Goal: Task Accomplishment & Management: Manage account settings

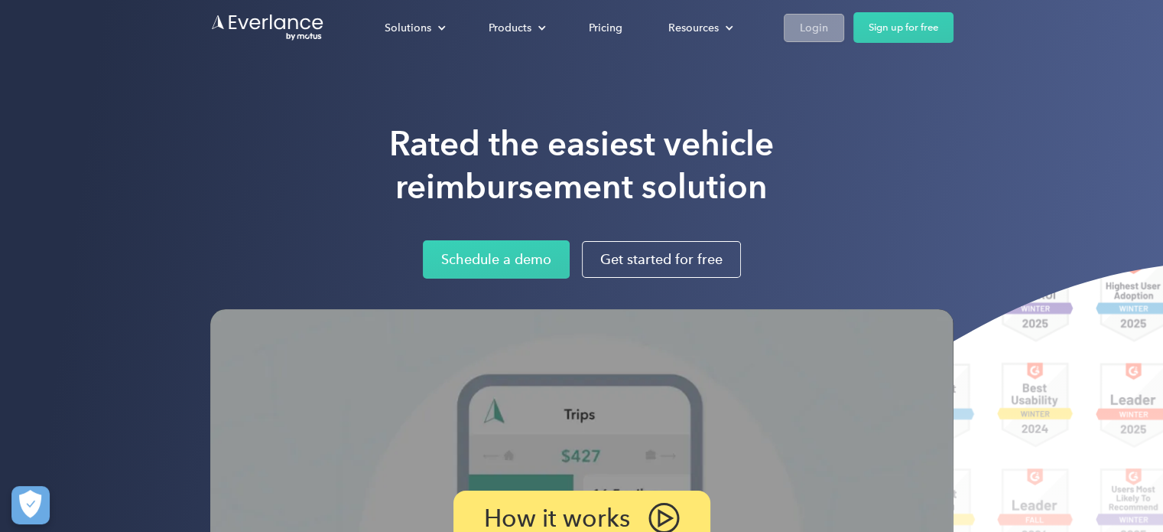
click at [818, 21] on div "Login" at bounding box center [814, 27] width 28 height 19
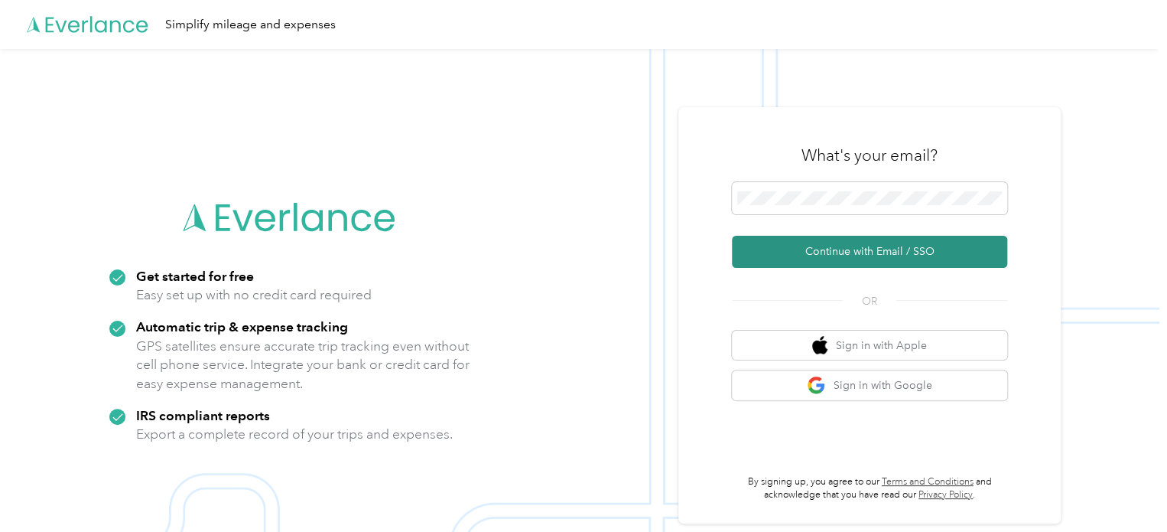
click at [827, 243] on button "Continue with Email / SSO" at bounding box center [869, 252] width 275 height 32
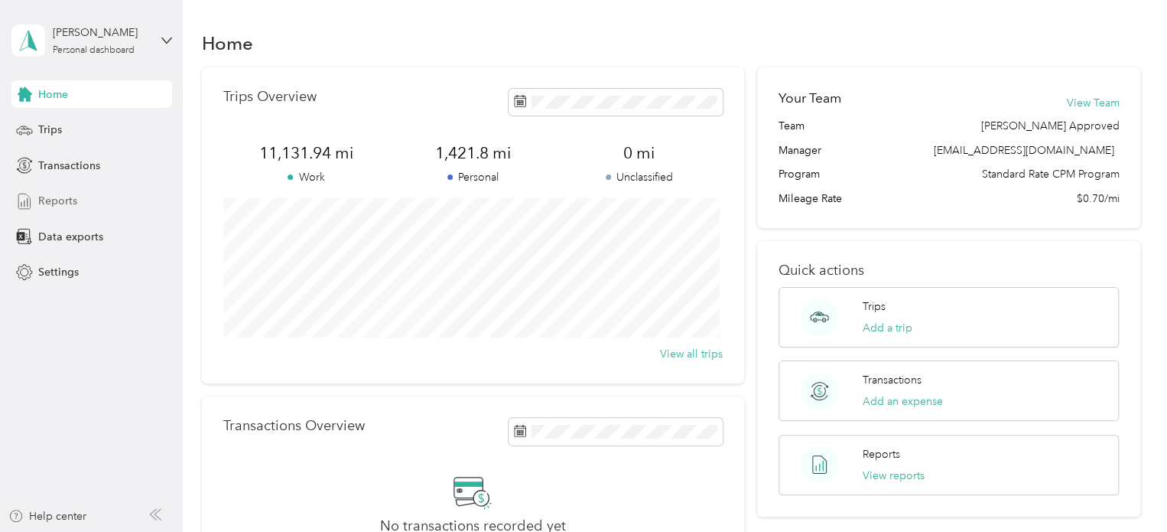
click at [63, 200] on span "Reports" at bounding box center [57, 201] width 39 height 16
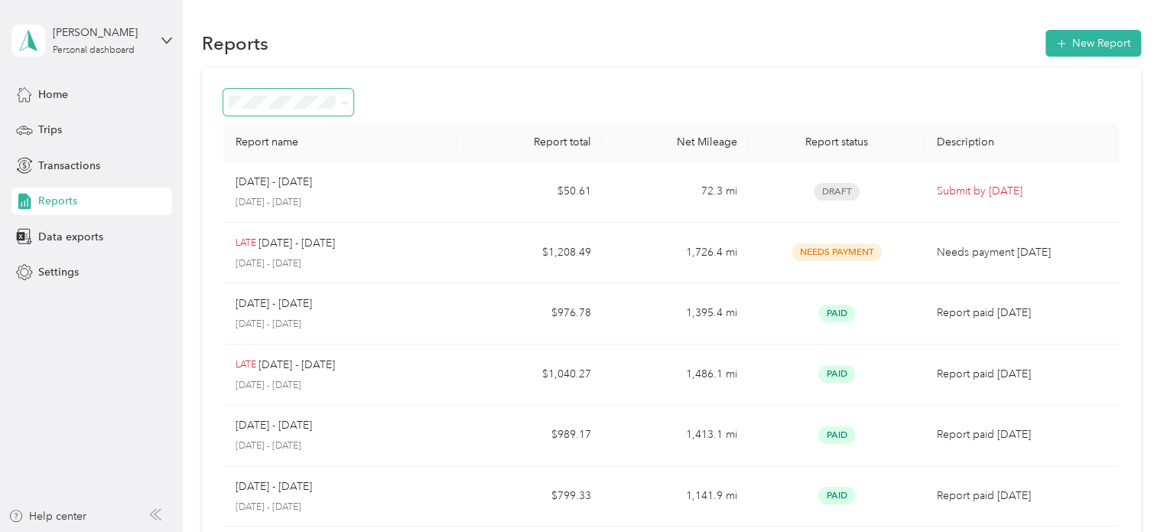
click at [344, 101] on icon at bounding box center [344, 102] width 7 height 7
click at [396, 89] on div at bounding box center [671, 102] width 896 height 27
click at [66, 94] on span "Home" at bounding box center [53, 94] width 30 height 16
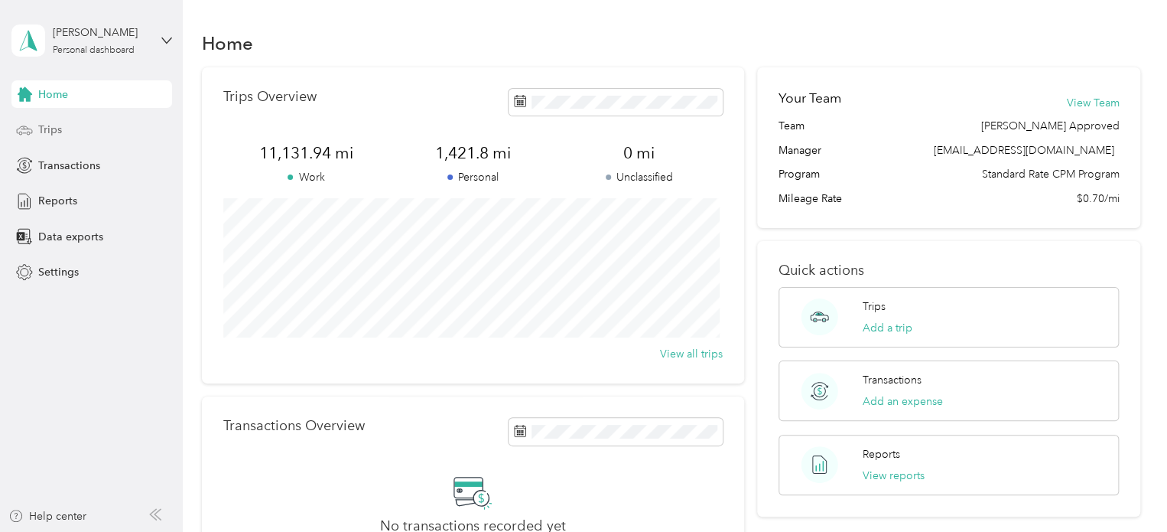
click at [50, 131] on span "Trips" at bounding box center [50, 130] width 24 height 16
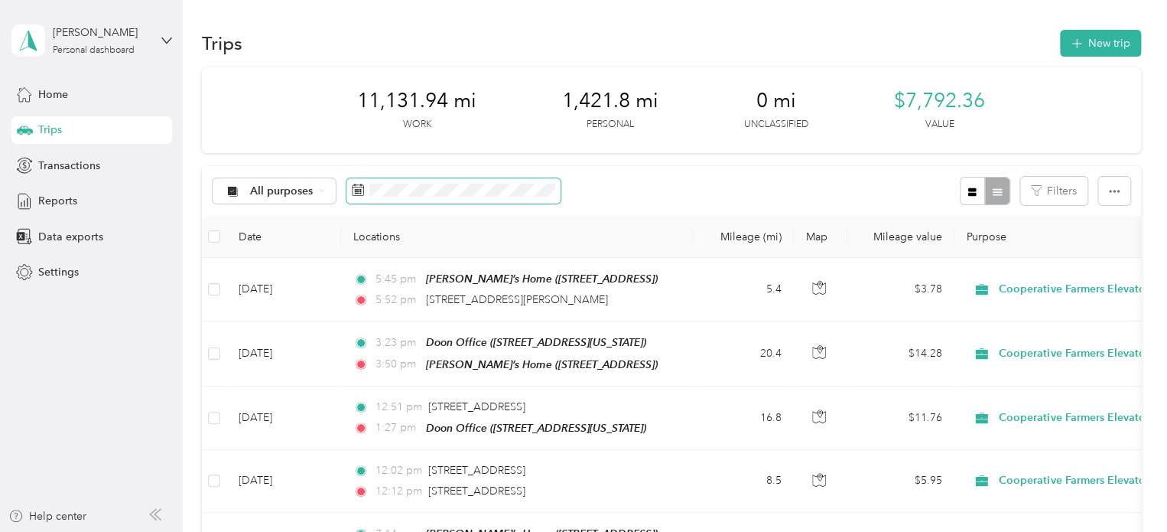
click at [367, 184] on span at bounding box center [453, 191] width 214 height 26
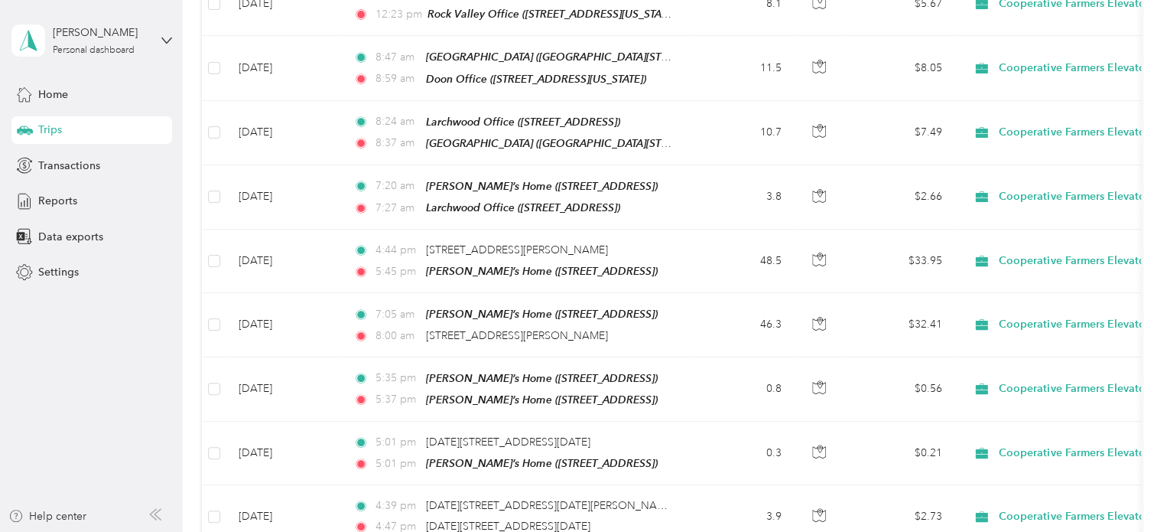
scroll to position [1063, 0]
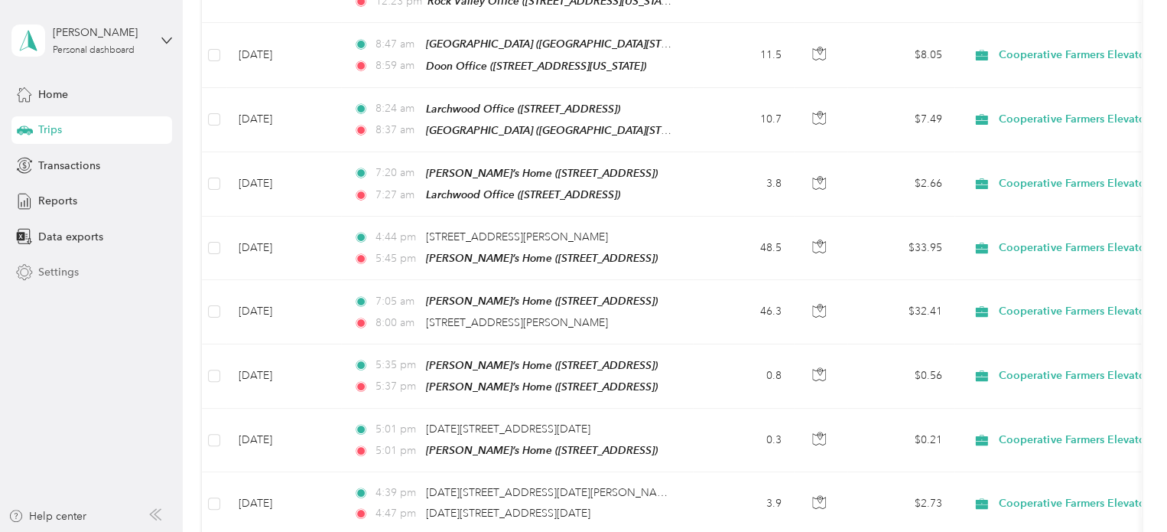
click at [50, 268] on span "Settings" at bounding box center [58, 272] width 41 height 16
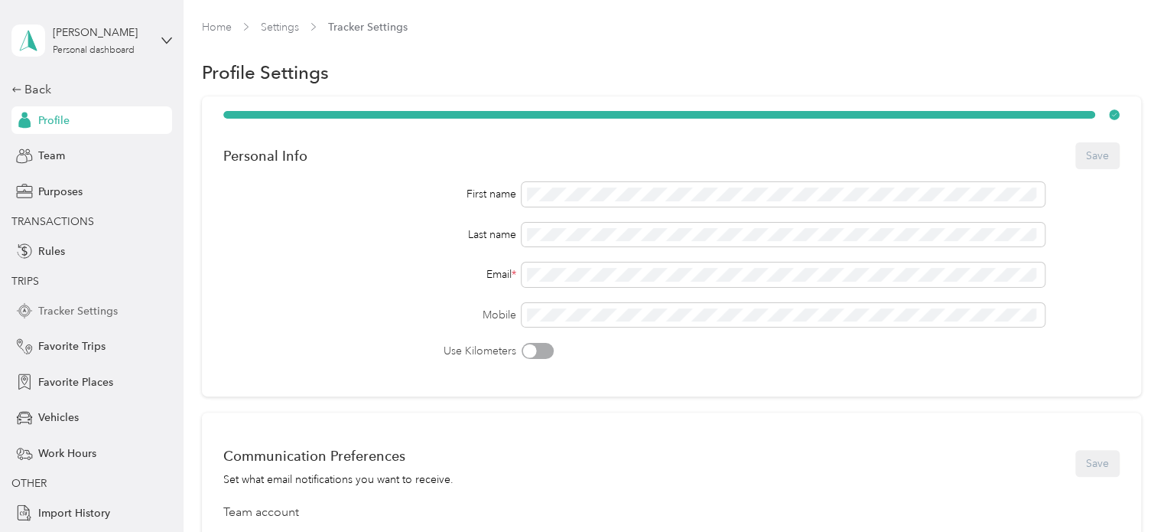
click at [46, 310] on span "Tracker Settings" at bounding box center [78, 311] width 80 height 16
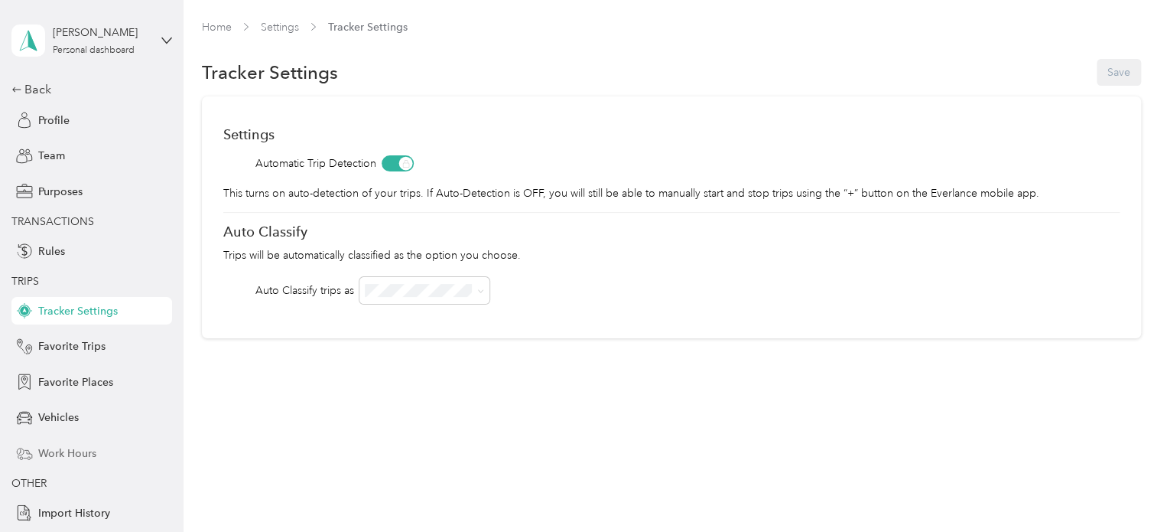
click at [52, 457] on span "Work Hours" at bounding box center [67, 453] width 58 height 16
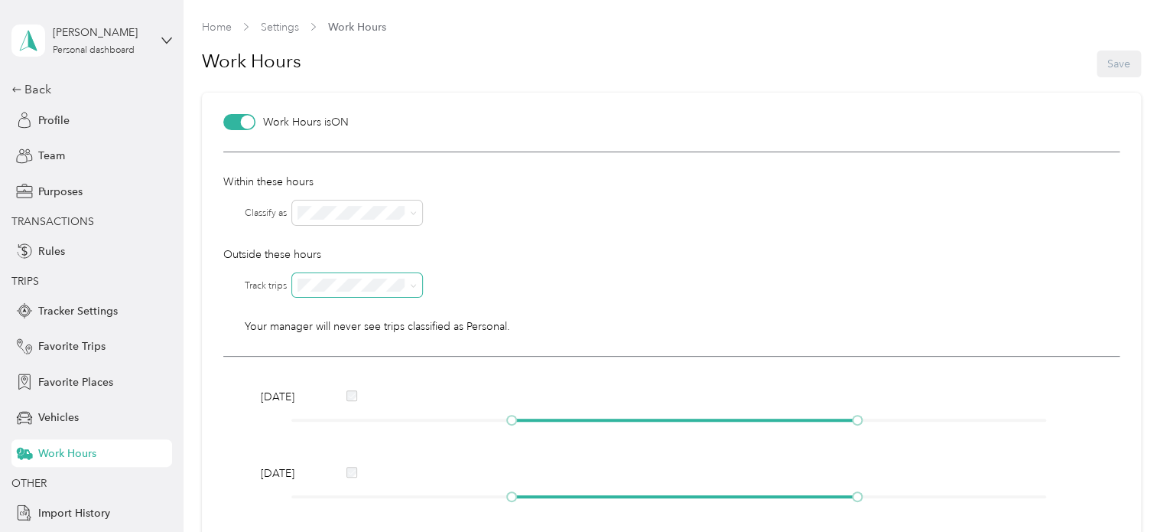
click at [415, 286] on icon at bounding box center [413, 285] width 7 height 7
click at [446, 284] on div at bounding box center [706, 285] width 828 height 24
click at [1117, 67] on div "Work Hours Save" at bounding box center [671, 64] width 939 height 58
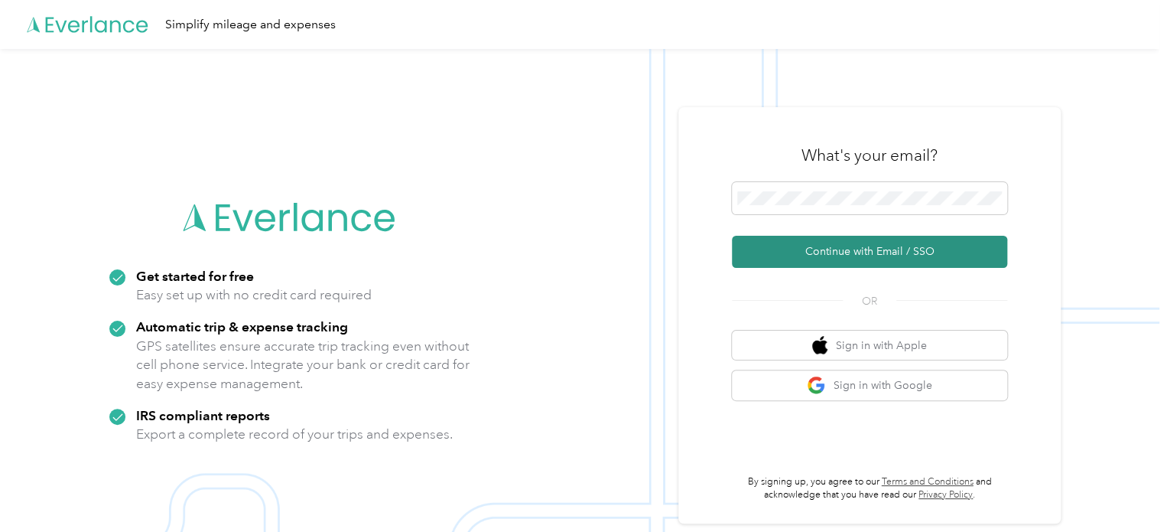
click at [860, 243] on button "Continue with Email / SSO" at bounding box center [869, 252] width 275 height 32
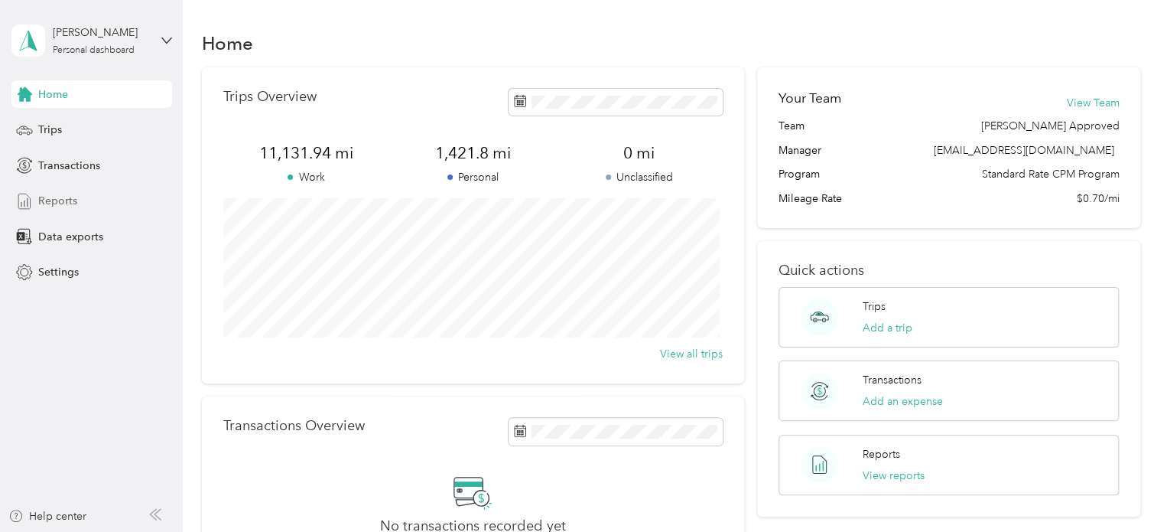
click at [49, 196] on span "Reports" at bounding box center [57, 201] width 39 height 16
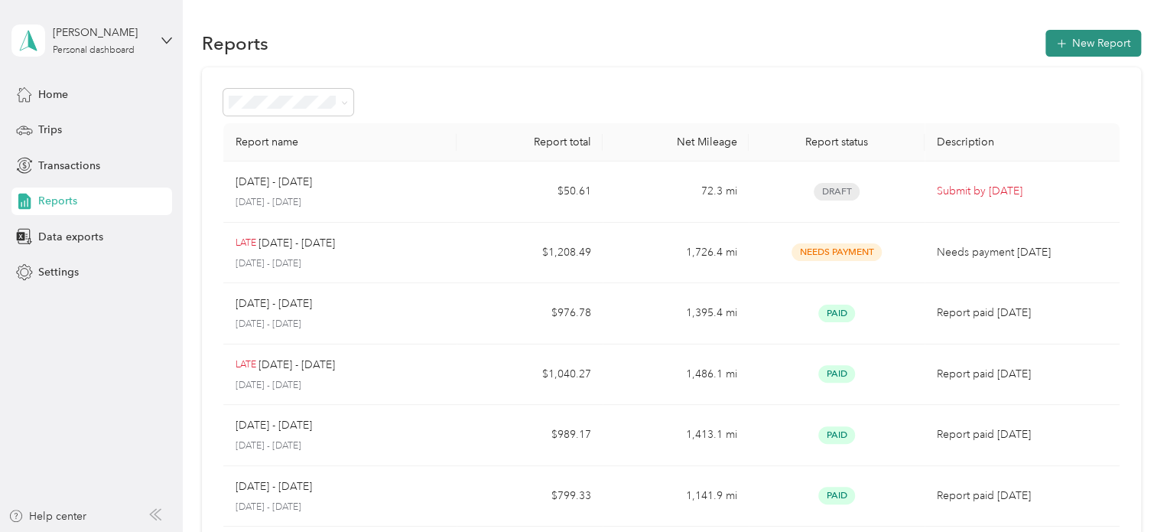
click at [1098, 42] on button "New Report" at bounding box center [1094, 43] width 96 height 27
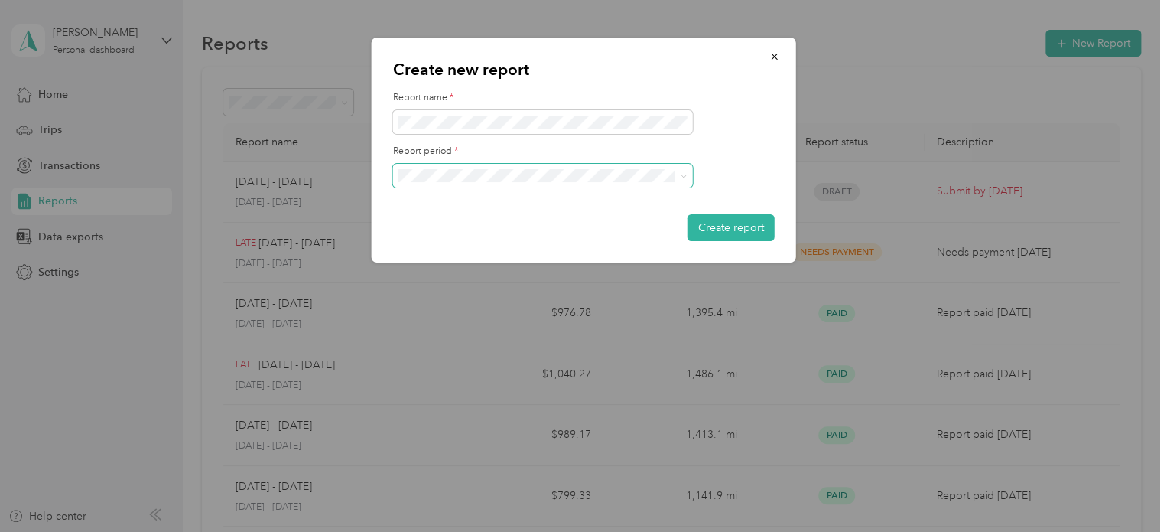
click at [664, 187] on span at bounding box center [543, 176] width 300 height 24
click at [658, 183] on span at bounding box center [543, 176] width 300 height 24
click at [675, 177] on span at bounding box center [681, 176] width 12 height 11
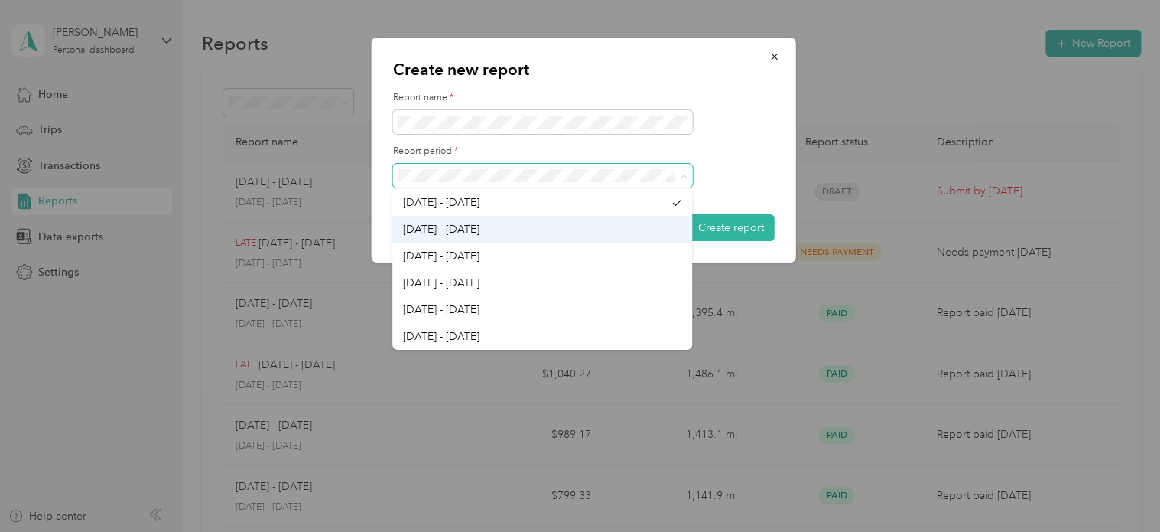
click at [481, 531] on div "Create new report Report name * Report period * Create report [DATE] - [DATE] […" at bounding box center [580, 532] width 1160 height 0
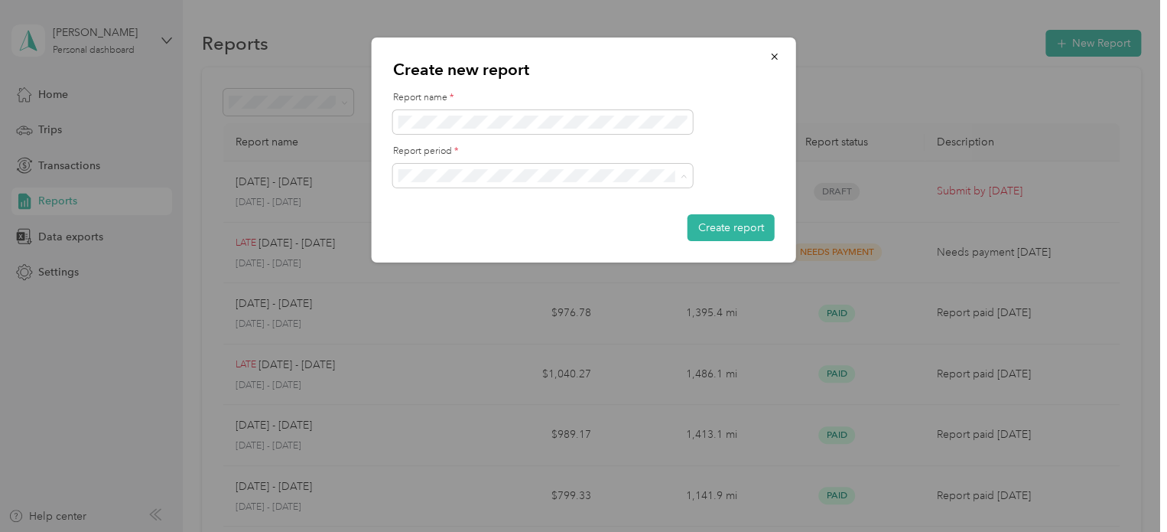
click at [479, 232] on div "[DATE] - [DATE]" at bounding box center [542, 229] width 278 height 16
click at [467, 128] on span at bounding box center [543, 122] width 300 height 24
click at [727, 230] on button "Create report" at bounding box center [731, 227] width 87 height 27
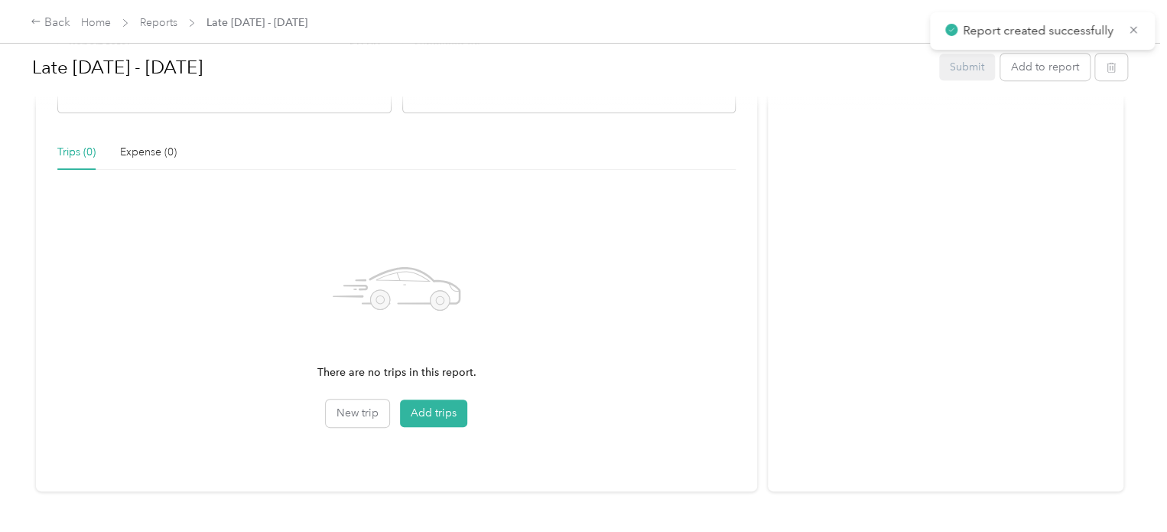
scroll to position [370, 0]
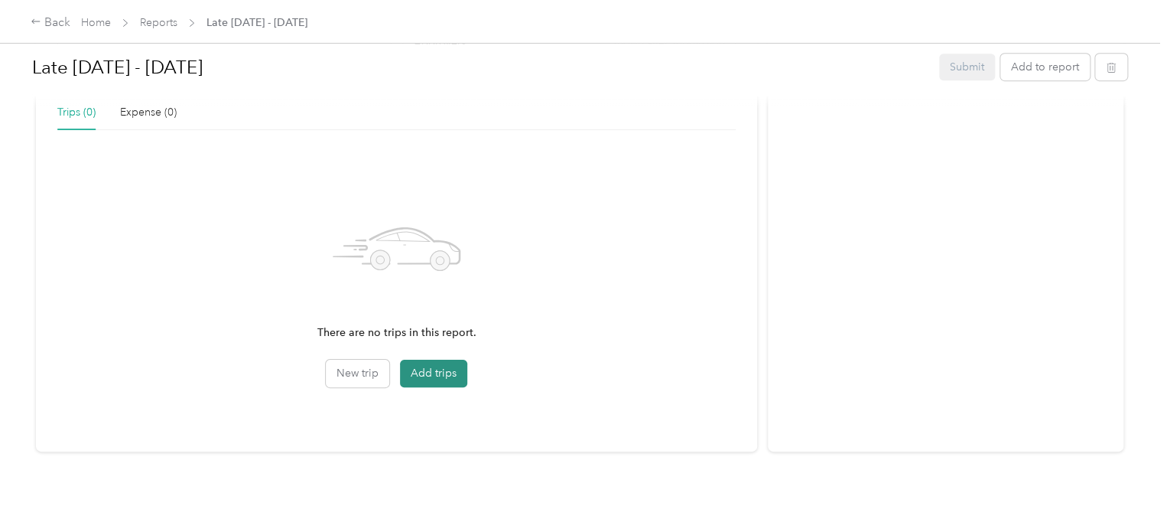
click at [425, 366] on button "Add trips" at bounding box center [433, 373] width 67 height 28
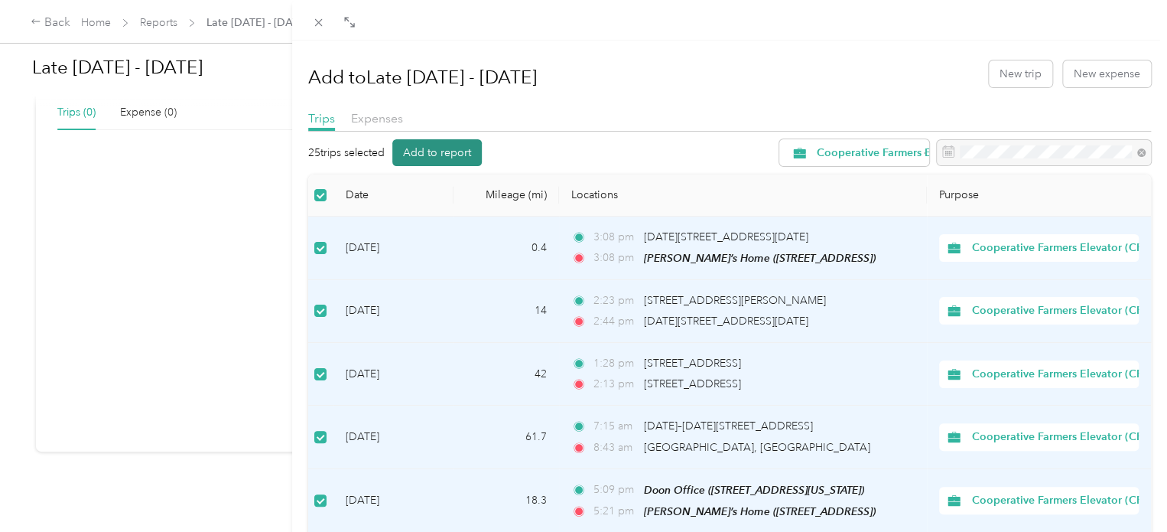
click at [439, 151] on button "Add to report" at bounding box center [436, 152] width 89 height 27
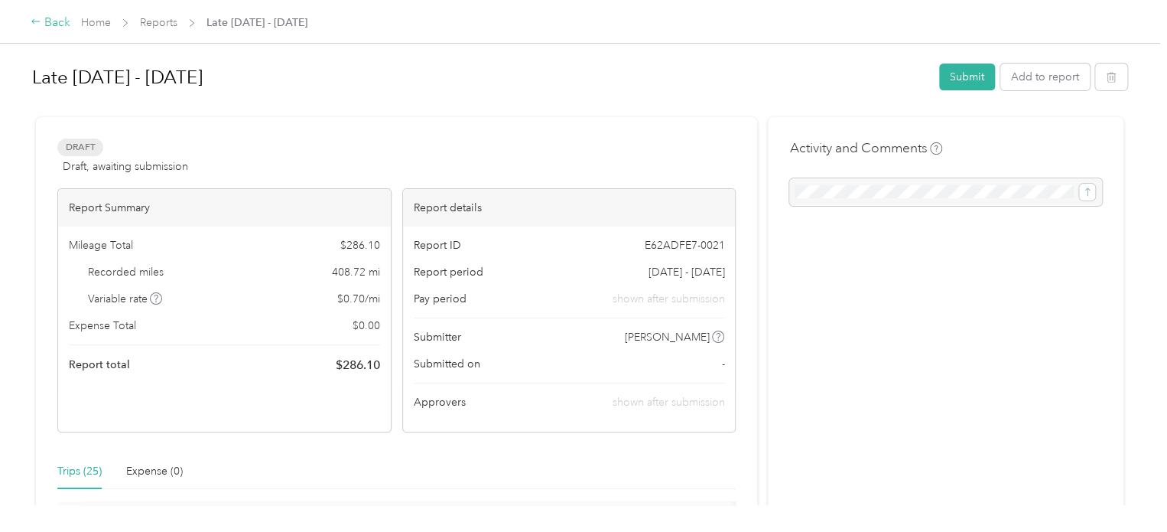
click at [47, 22] on div "Back" at bounding box center [51, 23] width 40 height 18
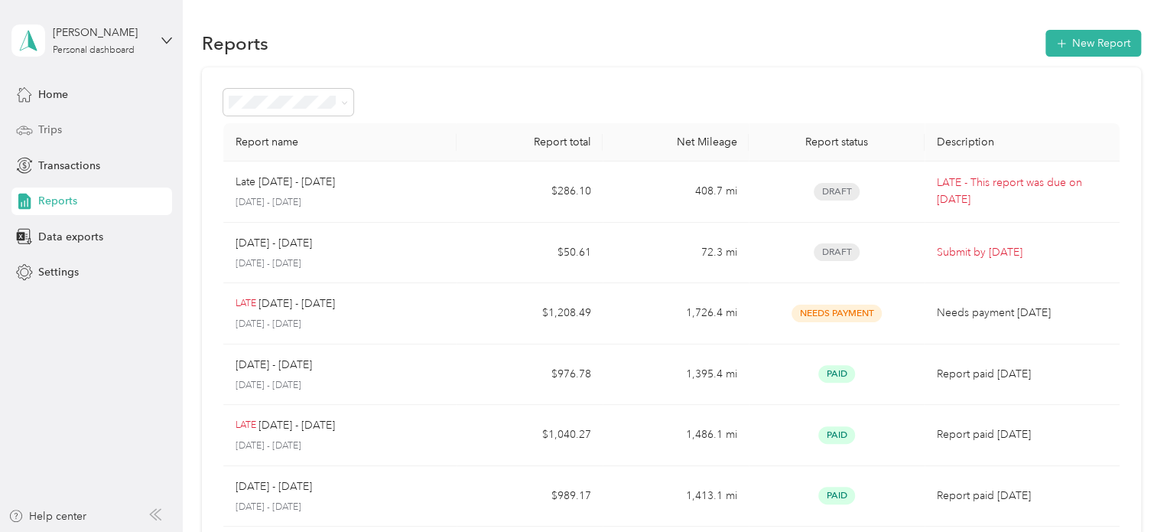
click at [50, 128] on span "Trips" at bounding box center [50, 130] width 24 height 16
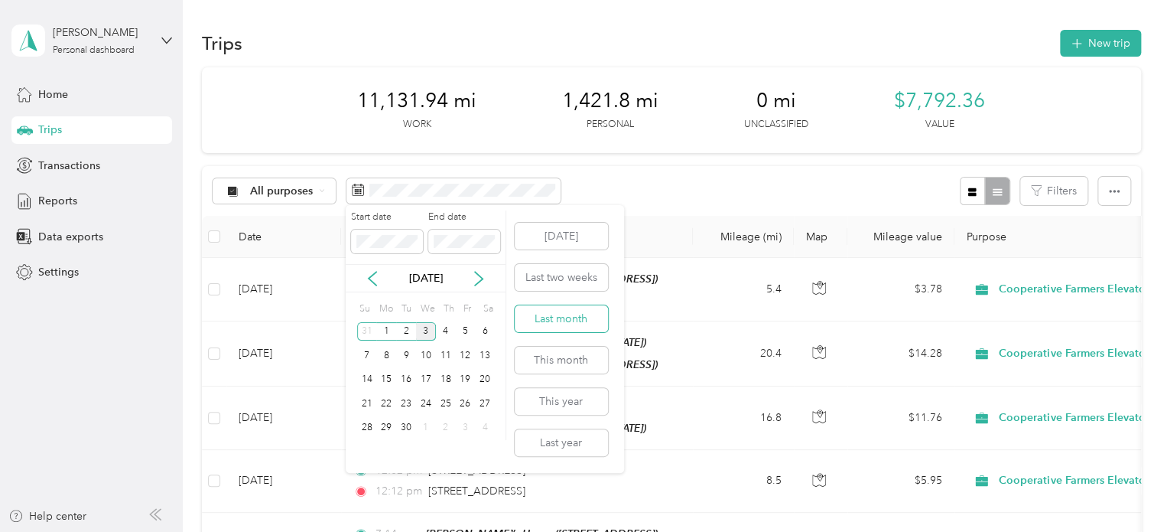
click at [553, 320] on button "Last month" at bounding box center [561, 318] width 93 height 27
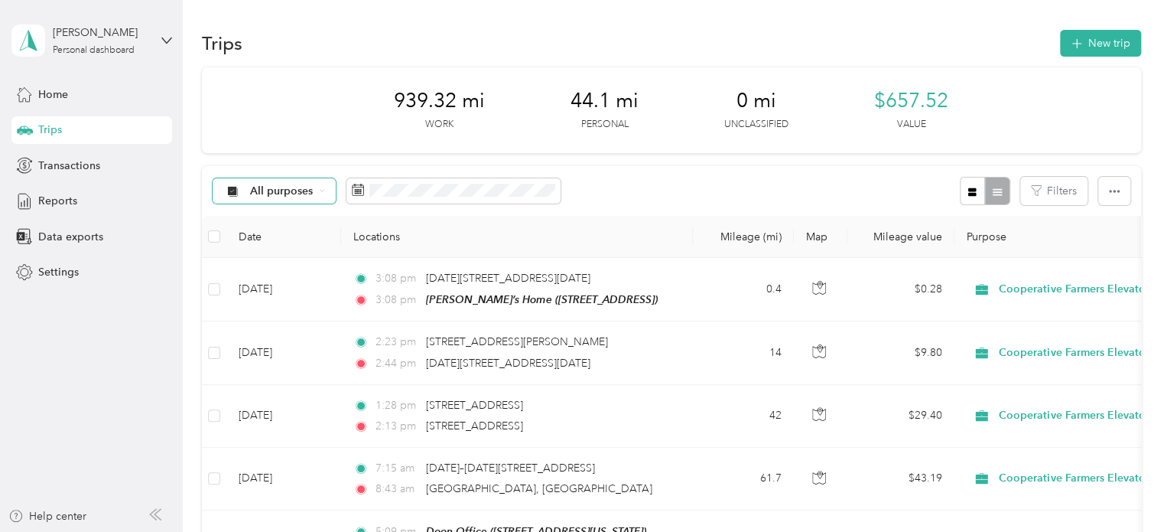
click at [229, 191] on icon at bounding box center [232, 190] width 8 height 8
click at [274, 272] on li "Cooperative Farmers Elevator (CFE)" at bounding box center [328, 272] width 230 height 27
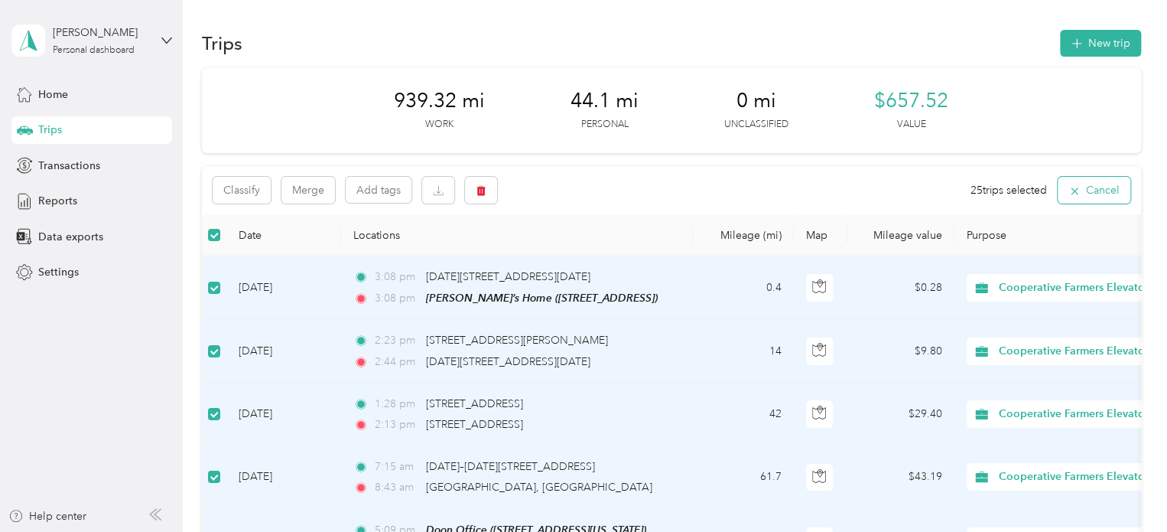
click at [1089, 186] on button "Cancel" at bounding box center [1094, 190] width 73 height 27
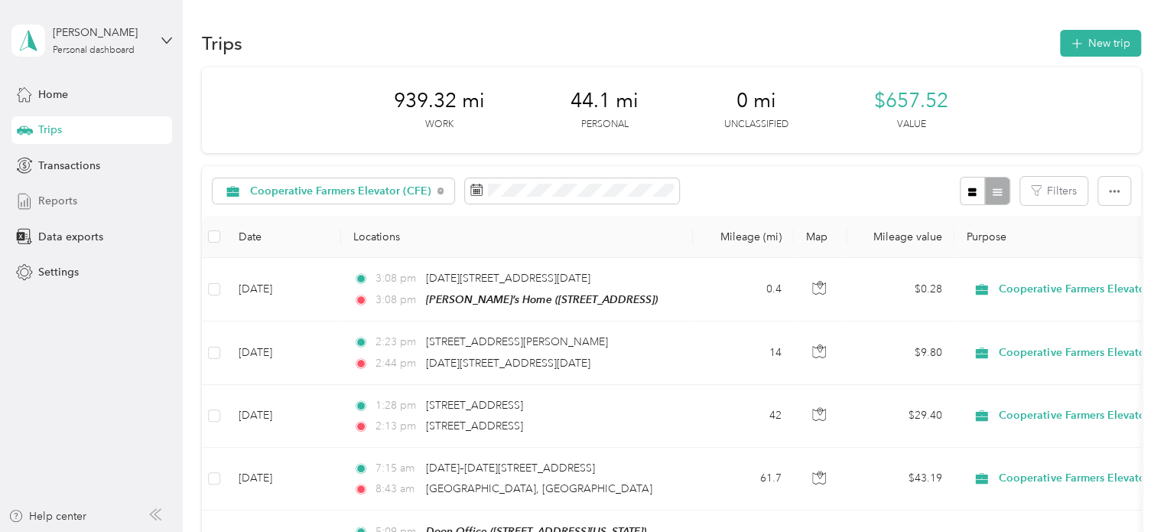
click at [64, 201] on span "Reports" at bounding box center [57, 201] width 39 height 16
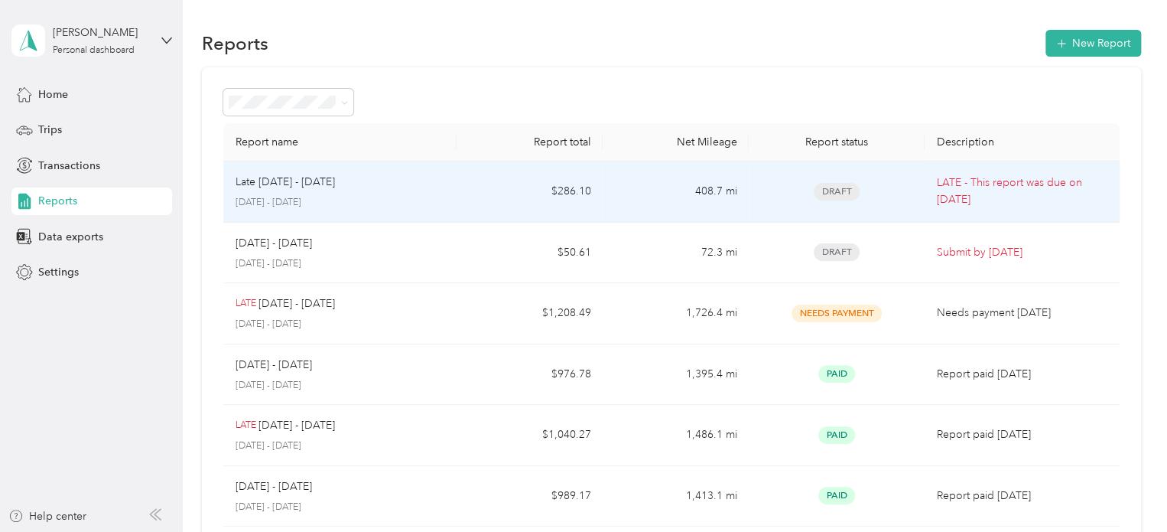
click at [389, 190] on div "Late [DATE] - [DATE] [DATE] - [DATE]" at bounding box center [341, 192] width 210 height 36
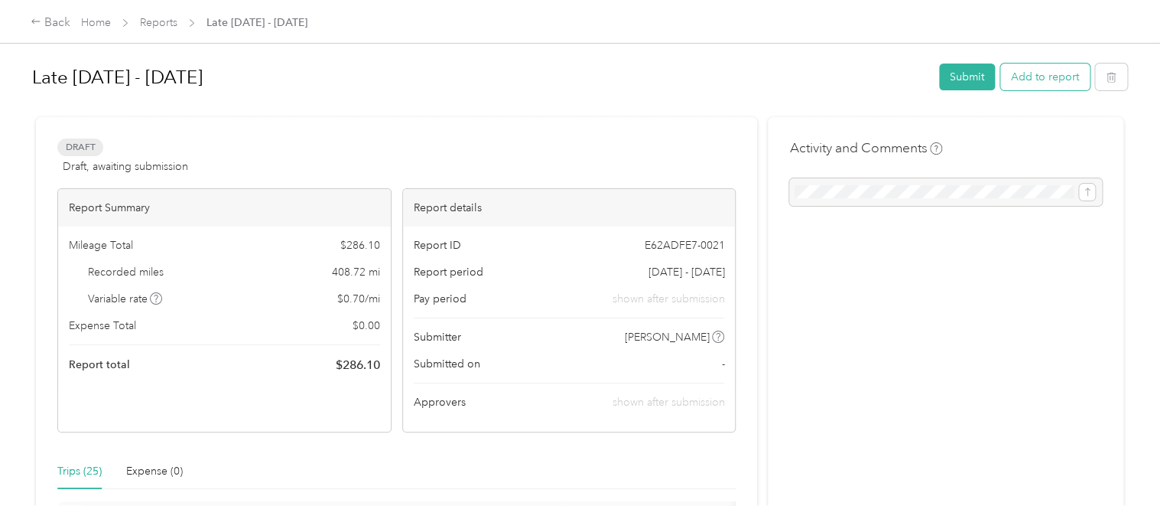
click at [1033, 76] on button "Add to report" at bounding box center [1044, 76] width 89 height 27
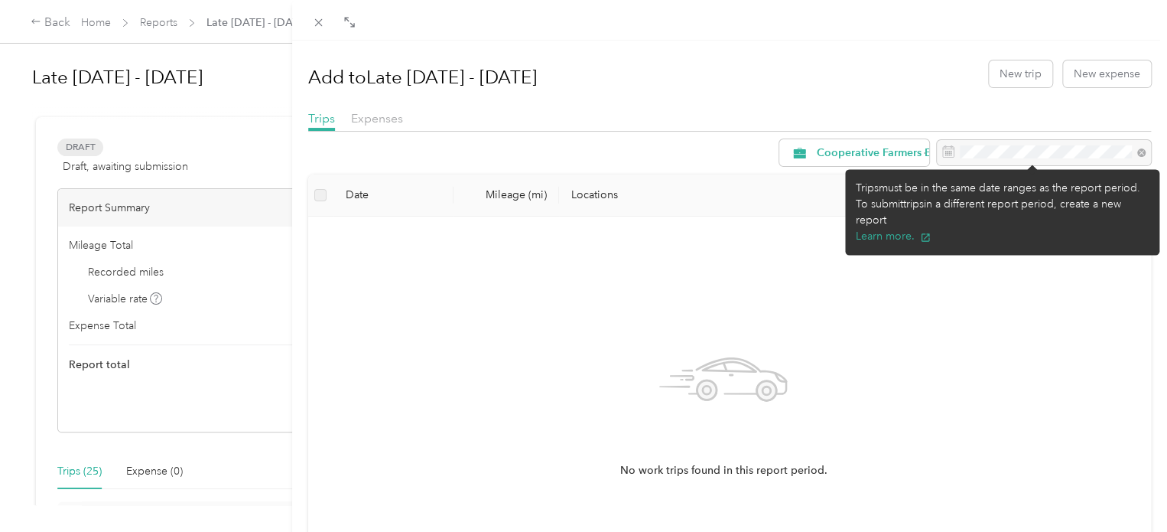
click at [1004, 158] on div at bounding box center [1044, 153] width 214 height 26
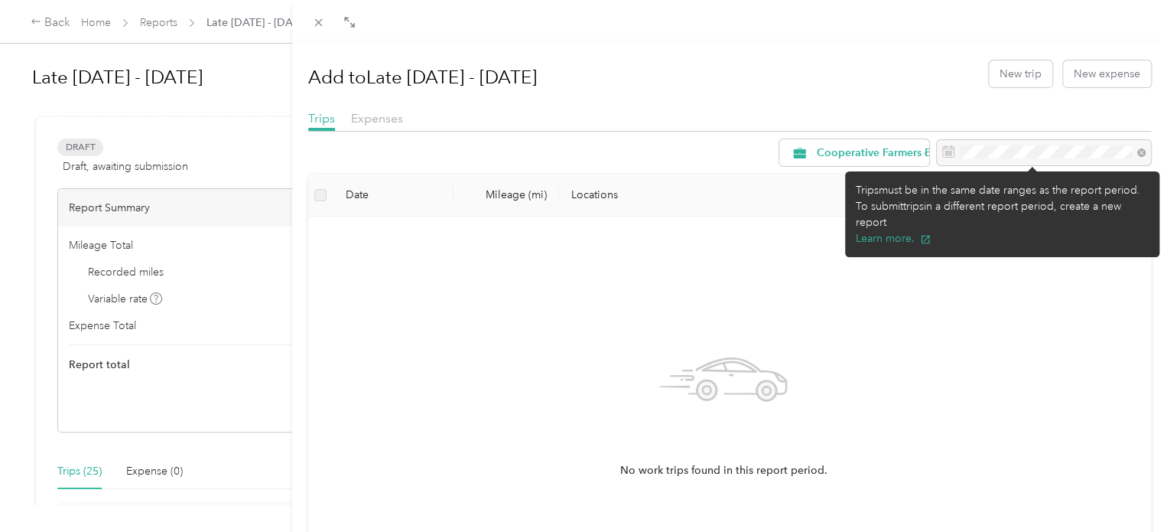
click at [1124, 147] on div at bounding box center [1044, 153] width 214 height 26
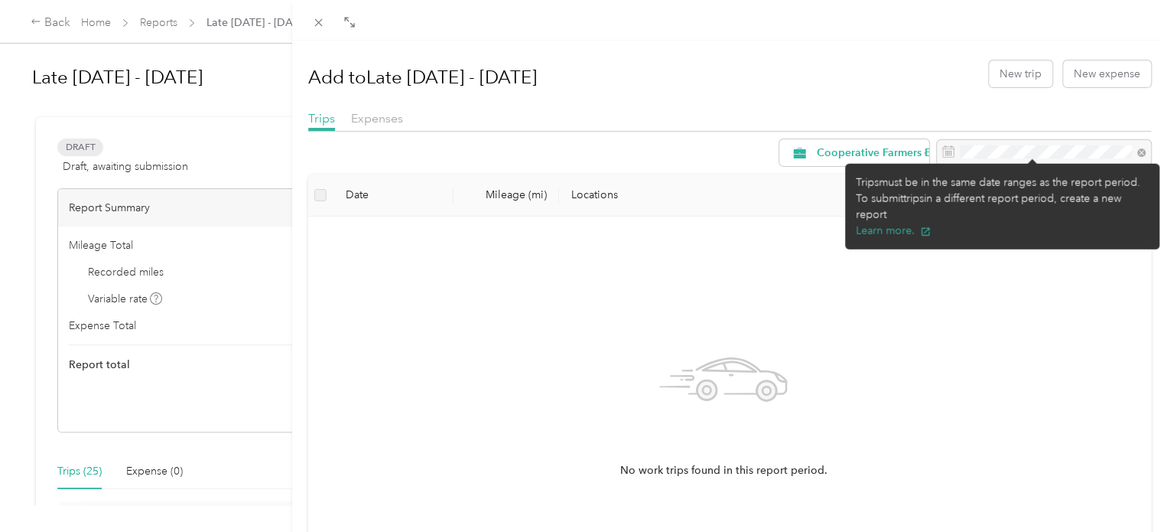
click at [401, 86] on h1 "Add to Late [DATE] - [DATE]" at bounding box center [422, 77] width 229 height 37
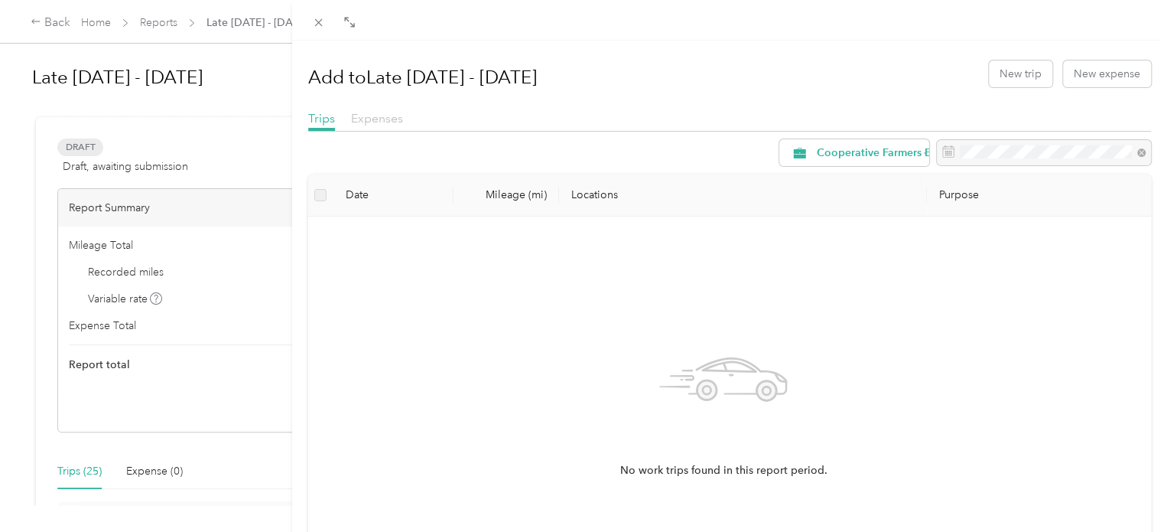
click at [371, 116] on span "Expenses" at bounding box center [377, 118] width 52 height 15
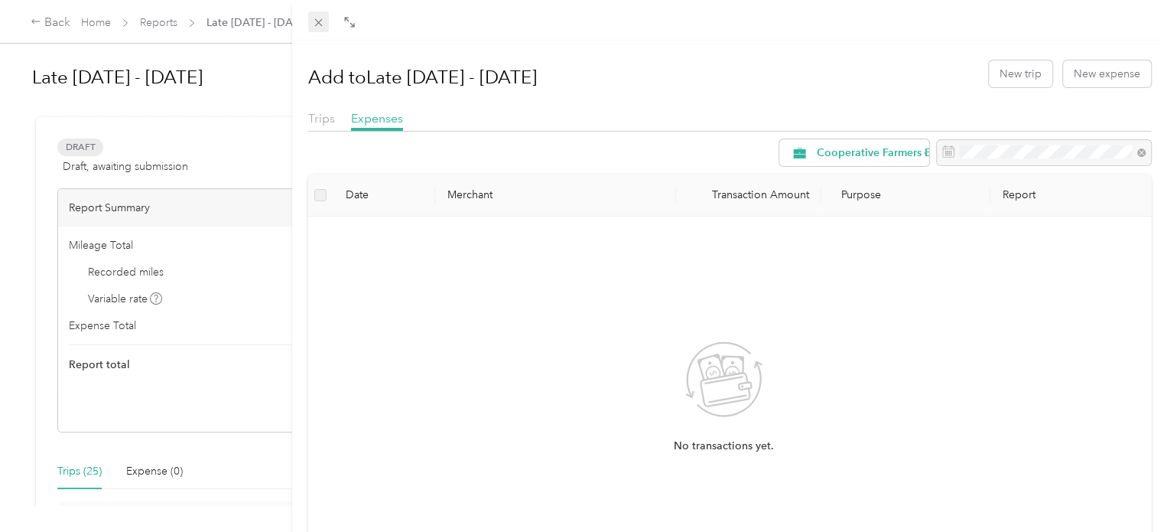
click at [320, 22] on icon at bounding box center [318, 22] width 13 height 13
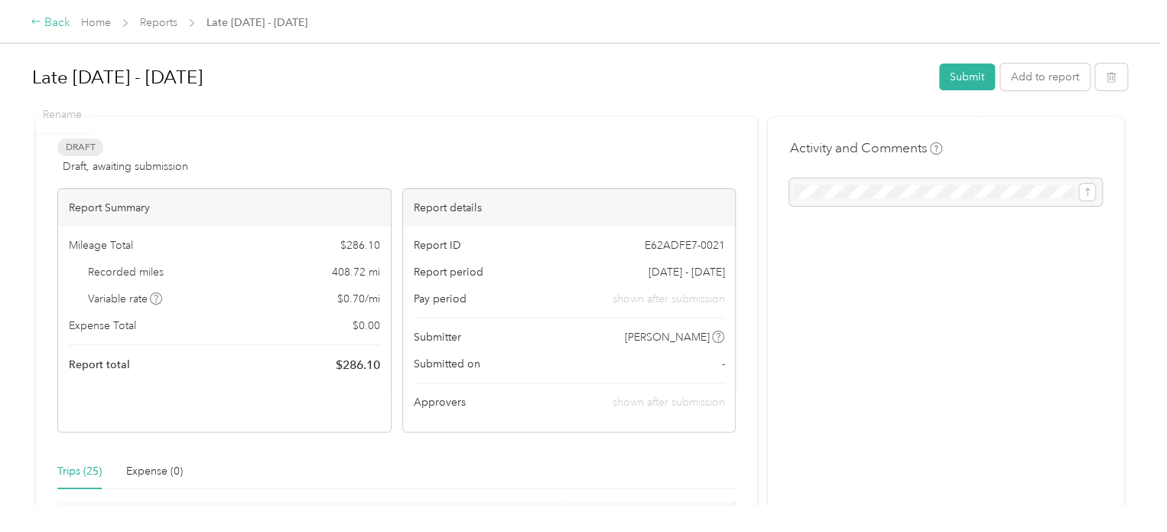
click at [37, 28] on div "Back" at bounding box center [51, 23] width 40 height 18
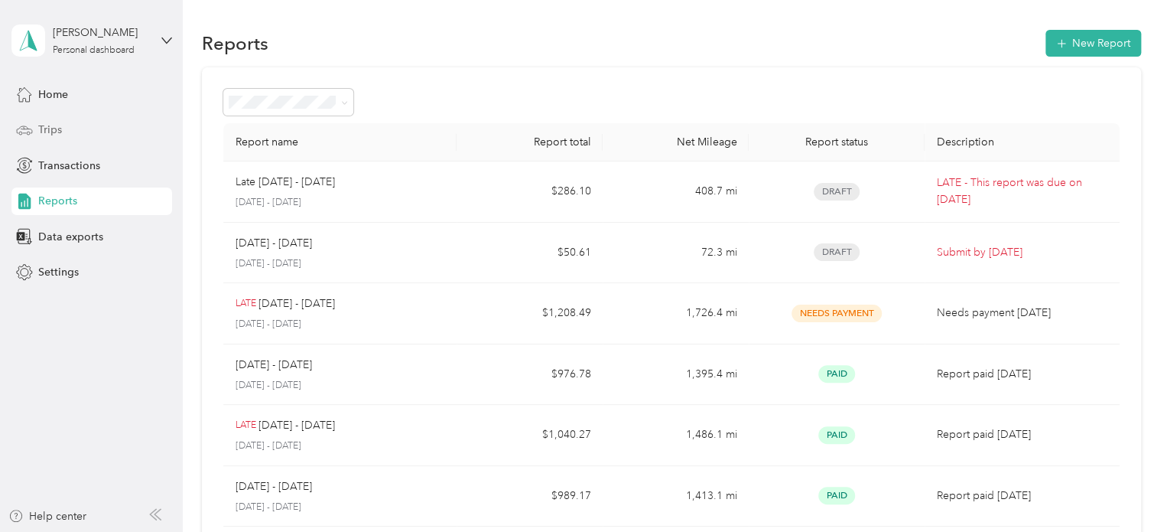
click at [68, 137] on div "Trips" at bounding box center [91, 130] width 161 height 28
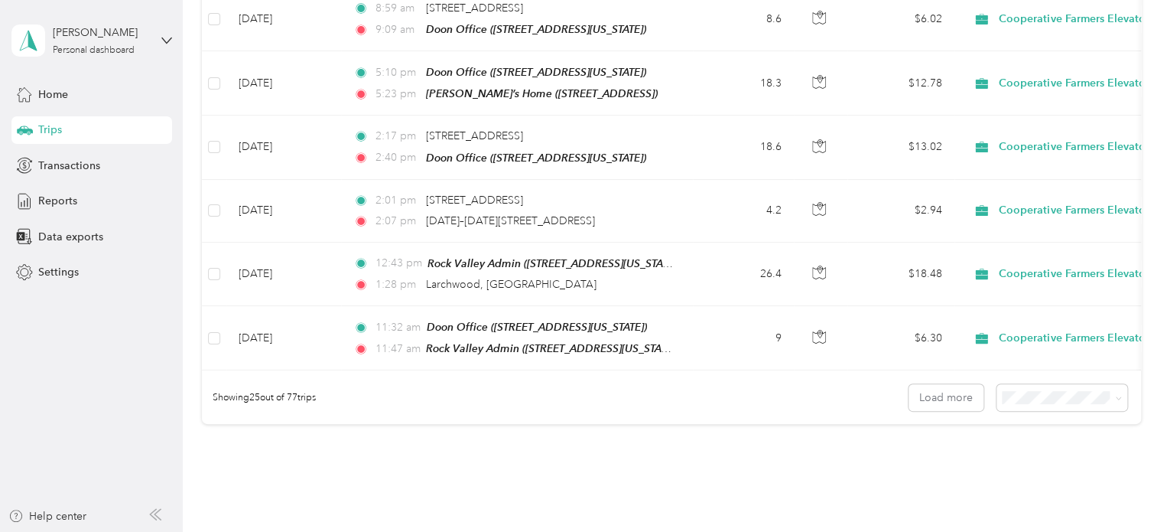
scroll to position [1571, 0]
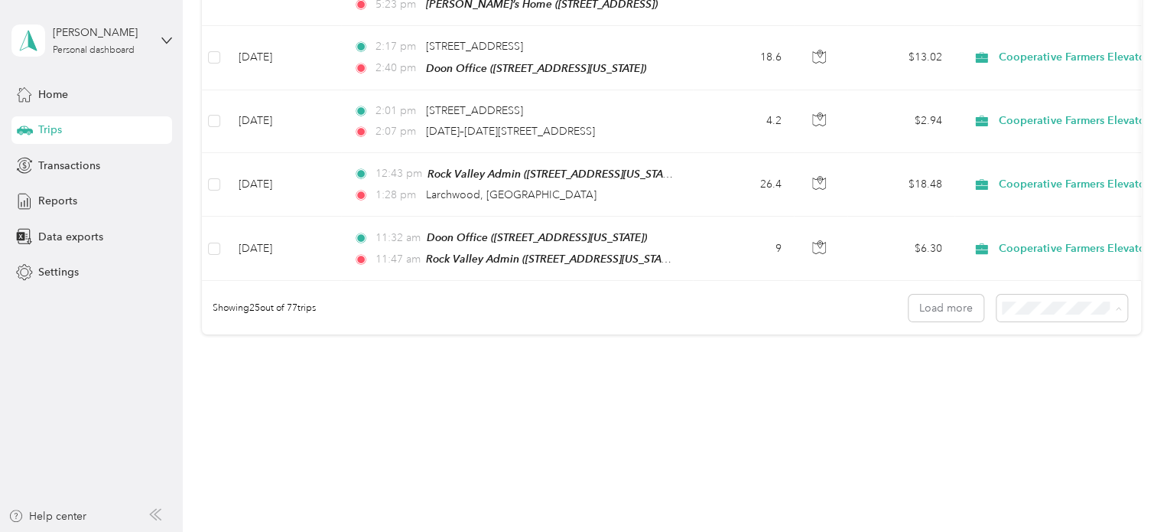
click at [1037, 372] on span "100 per load" at bounding box center [1034, 375] width 63 height 13
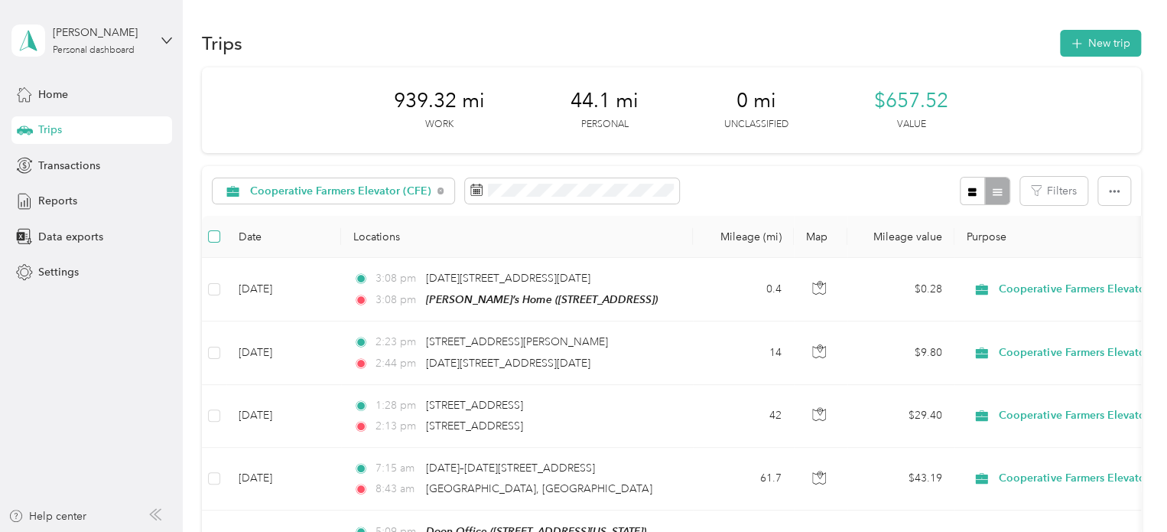
click at [220, 229] on label at bounding box center [214, 236] width 12 height 17
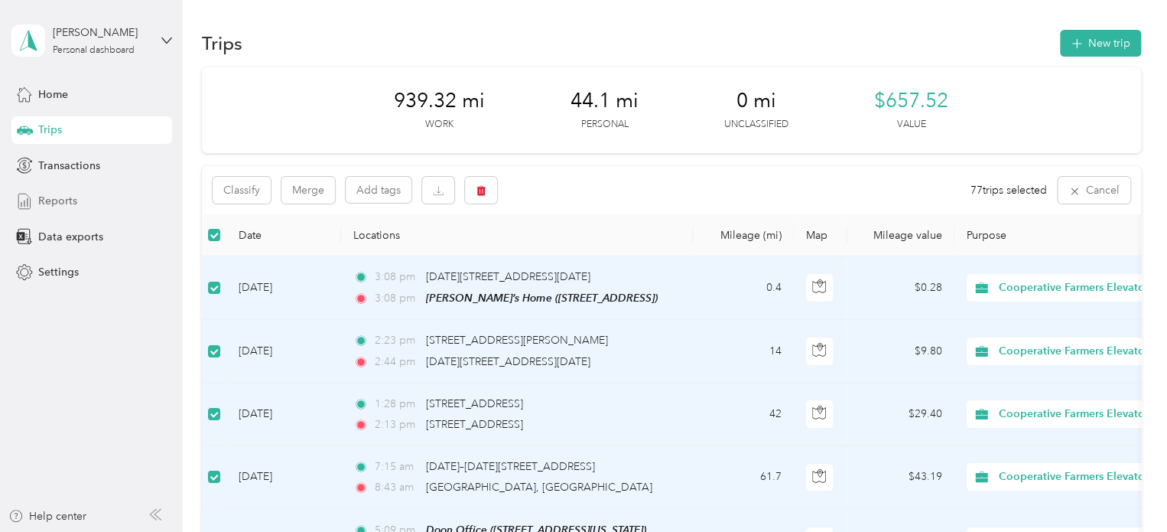
click at [37, 187] on div "Reports" at bounding box center [91, 201] width 161 height 28
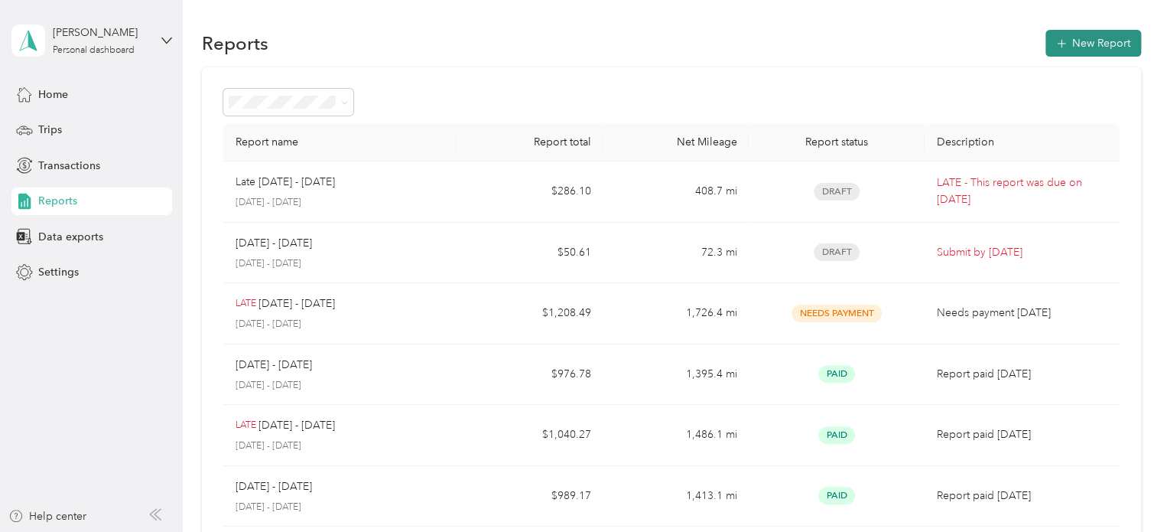
click at [1075, 40] on button "New Report" at bounding box center [1094, 43] width 96 height 27
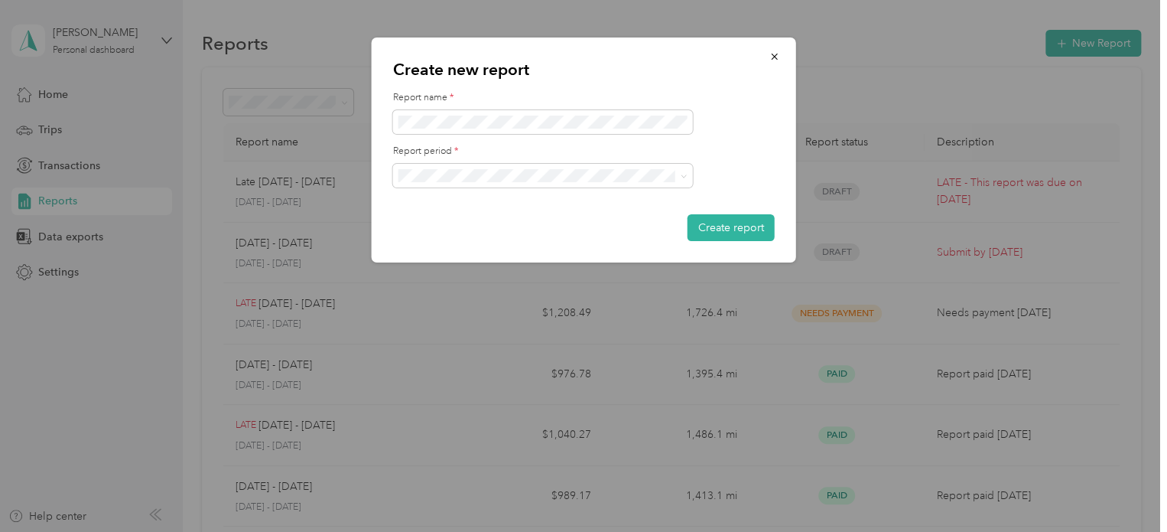
click at [519, 134] on form "Report name * Report period * Create report" at bounding box center [584, 166] width 382 height 150
click at [463, 229] on span "[DATE] - [DATE]" at bounding box center [441, 227] width 76 height 13
click at [727, 223] on button "Create report" at bounding box center [731, 227] width 87 height 27
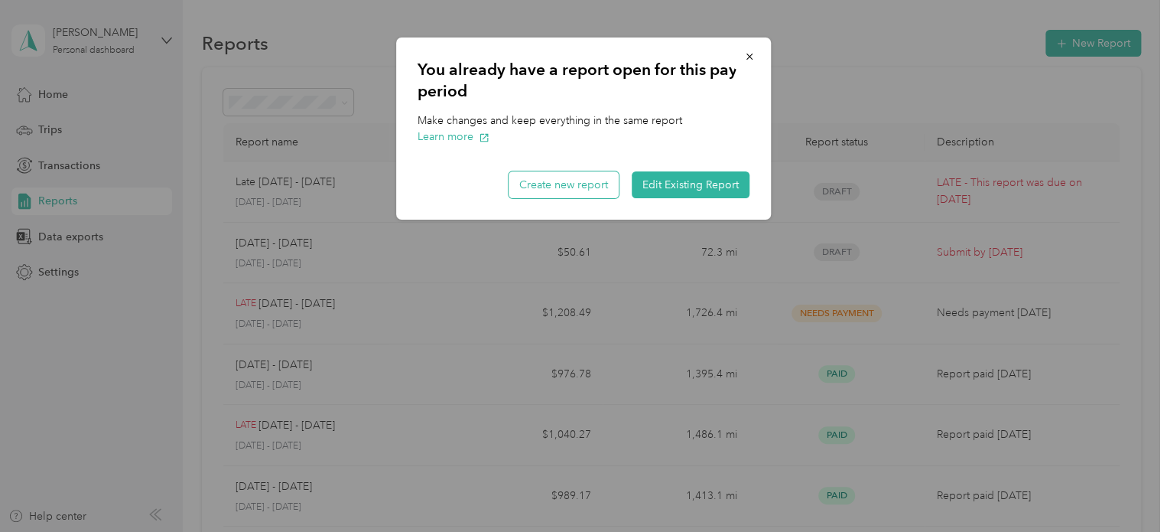
click at [566, 184] on button "Create new report" at bounding box center [564, 184] width 110 height 27
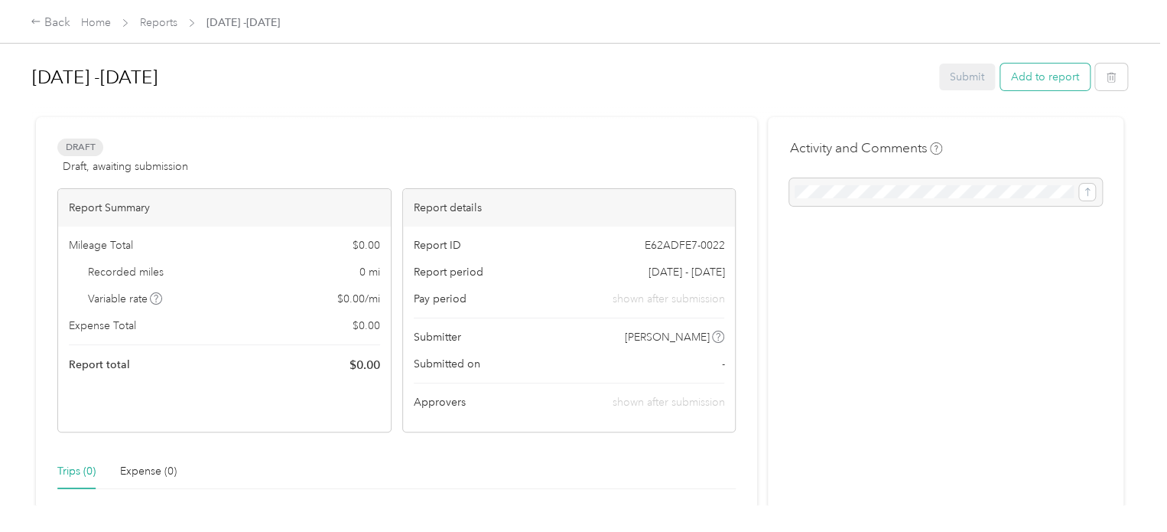
click at [1030, 80] on button "Add to report" at bounding box center [1044, 76] width 89 height 27
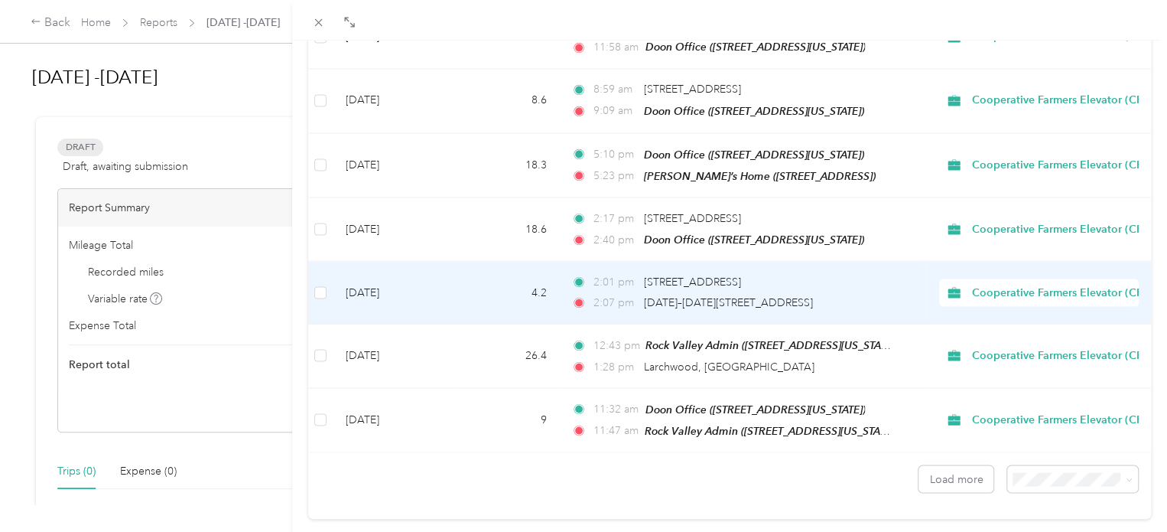
scroll to position [1371, 0]
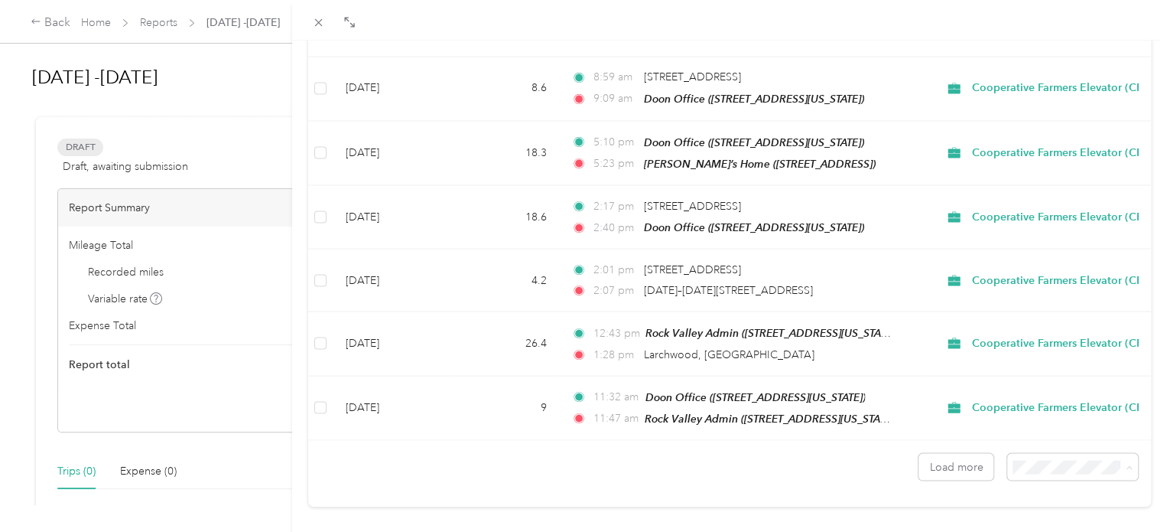
click at [1030, 412] on div "100 per load" at bounding box center [1060, 412] width 109 height 16
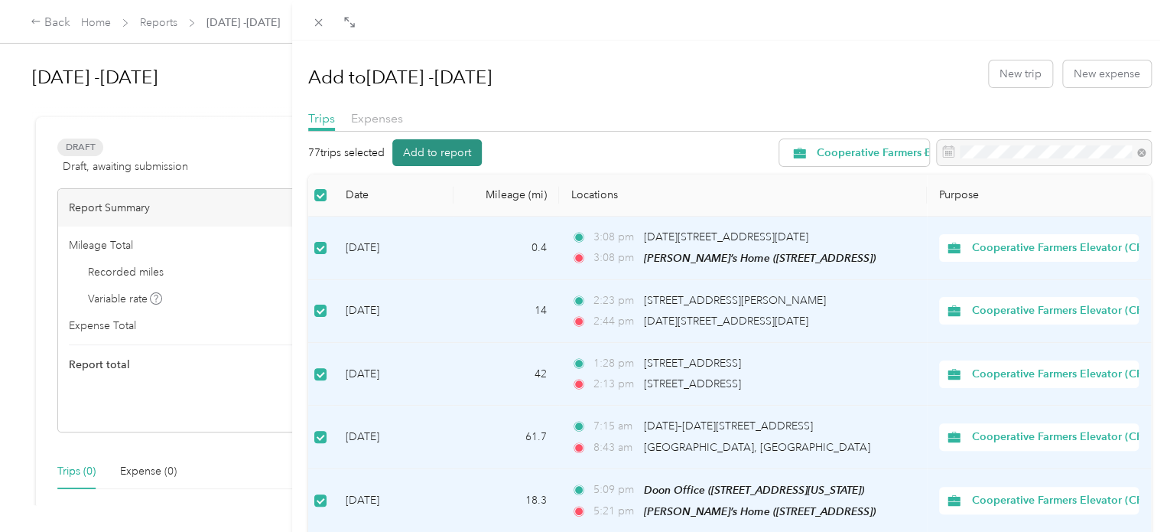
click at [442, 149] on button "Add to report" at bounding box center [436, 152] width 89 height 27
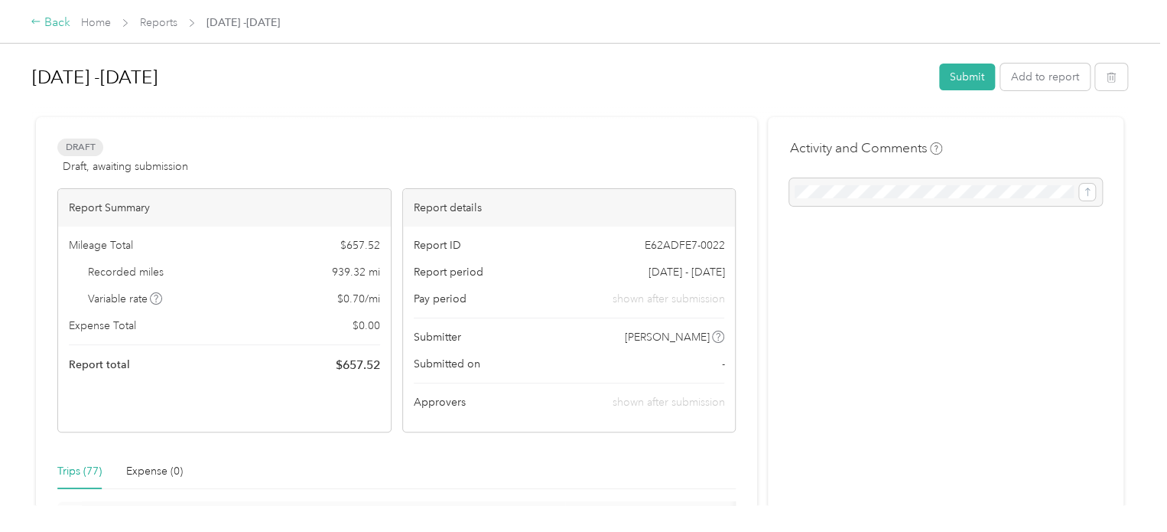
click at [37, 24] on icon at bounding box center [36, 21] width 11 height 11
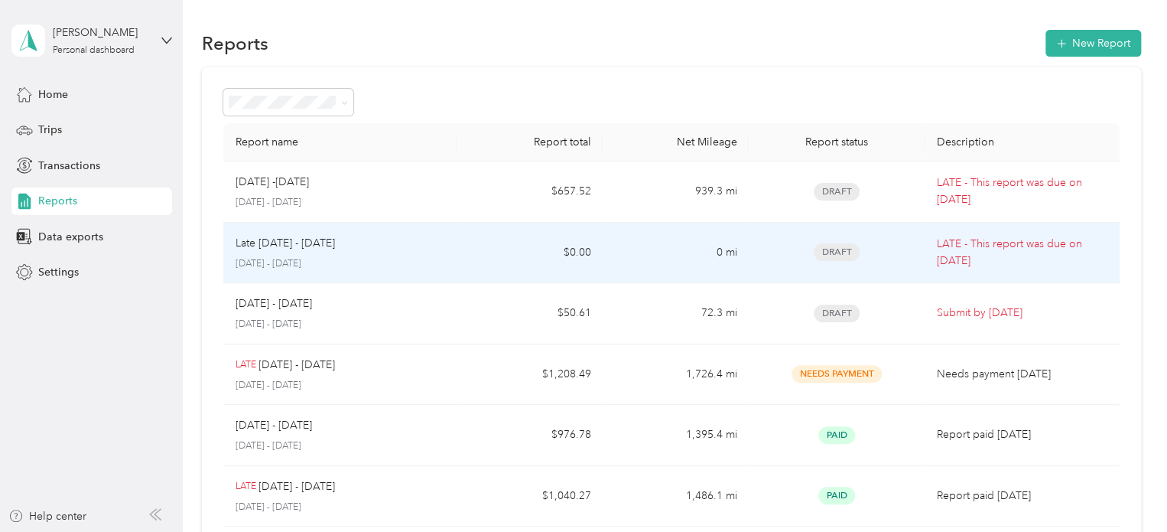
click at [411, 249] on div "Late [DATE] - [DATE]" at bounding box center [341, 243] width 210 height 17
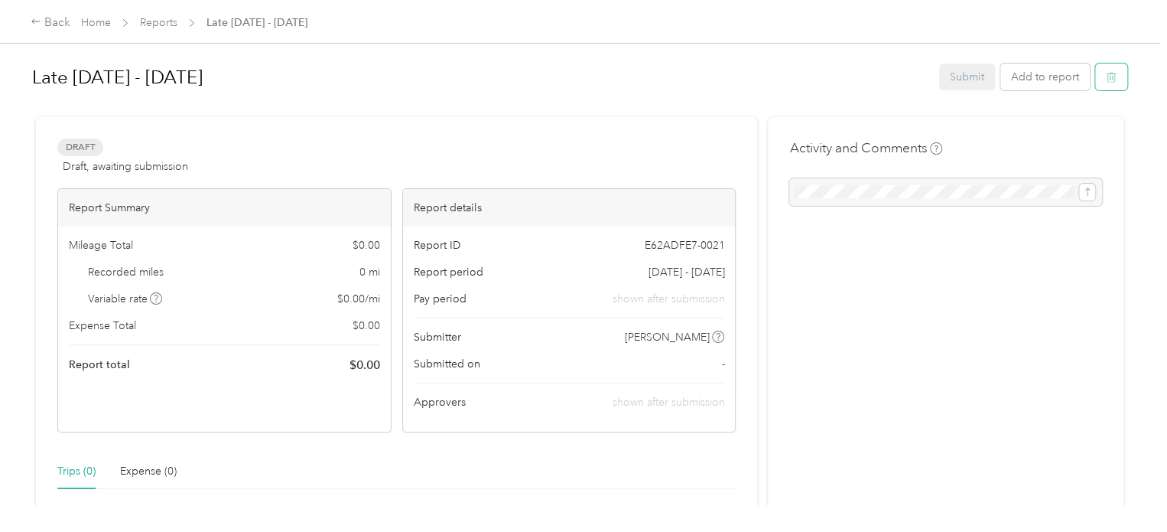
click at [1106, 80] on icon "button" at bounding box center [1111, 77] width 11 height 11
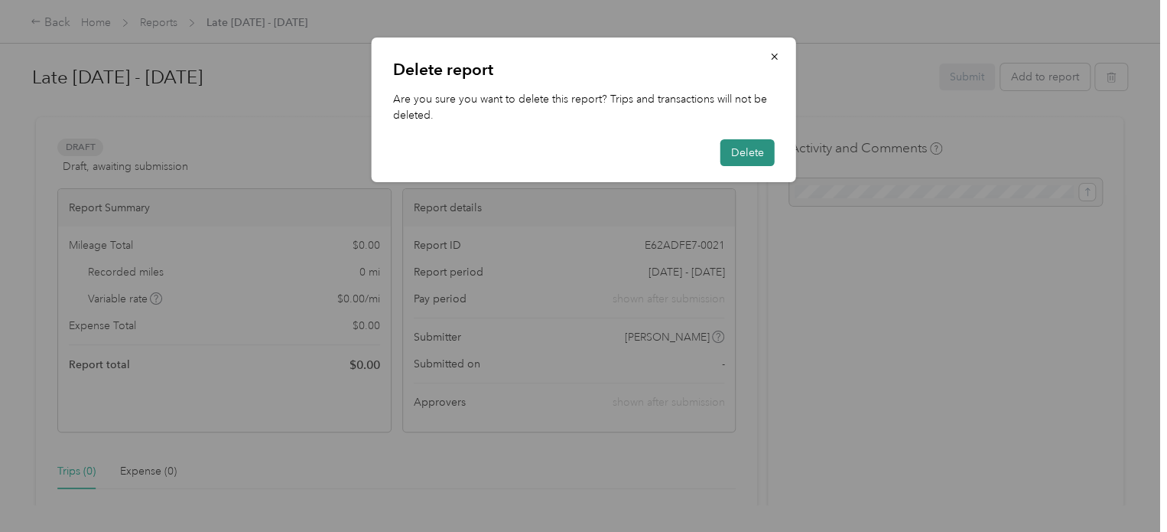
click at [753, 151] on button "Delete" at bounding box center [747, 152] width 54 height 27
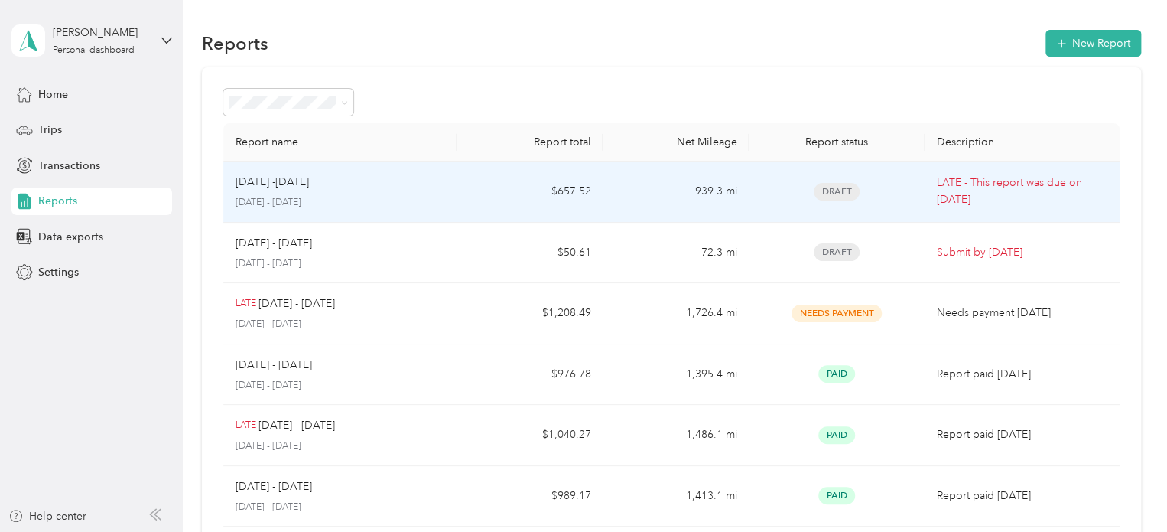
click at [289, 199] on p "[DATE] - [DATE]" at bounding box center [341, 203] width 210 height 14
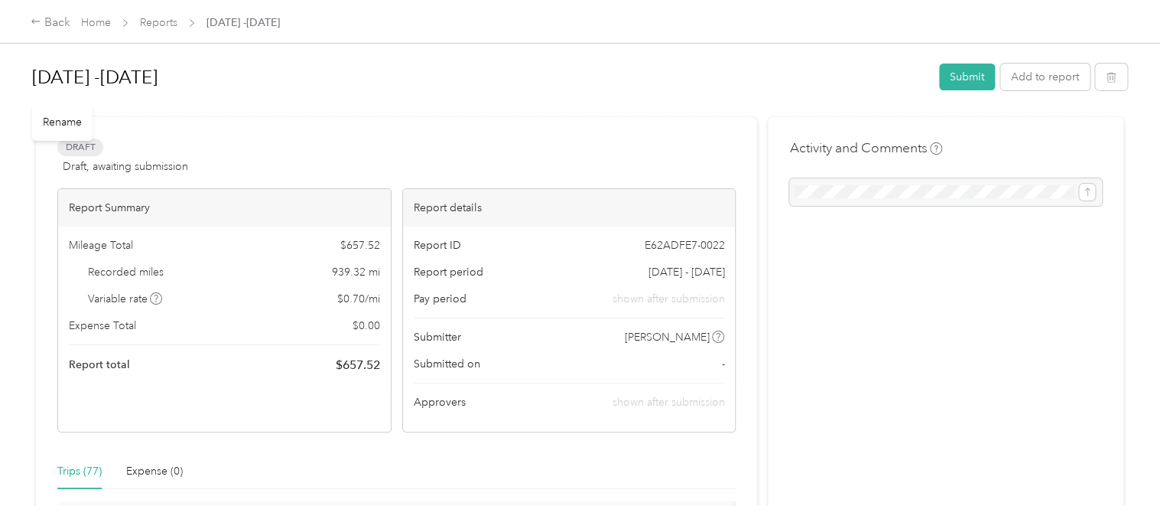
click at [594, 80] on h1 "[DATE] -[DATE]" at bounding box center [480, 77] width 896 height 37
click at [28, 21] on div "Back Home Reports [DATE] -[DATE]" at bounding box center [583, 21] width 1167 height 43
click at [33, 21] on icon at bounding box center [35, 21] width 8 height 5
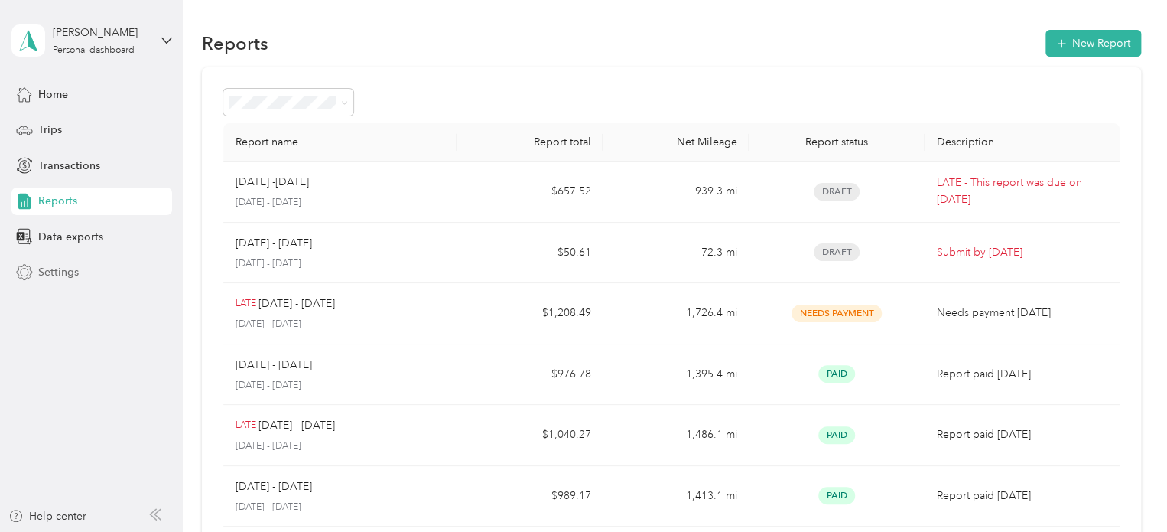
click at [56, 265] on span "Settings" at bounding box center [58, 272] width 41 height 16
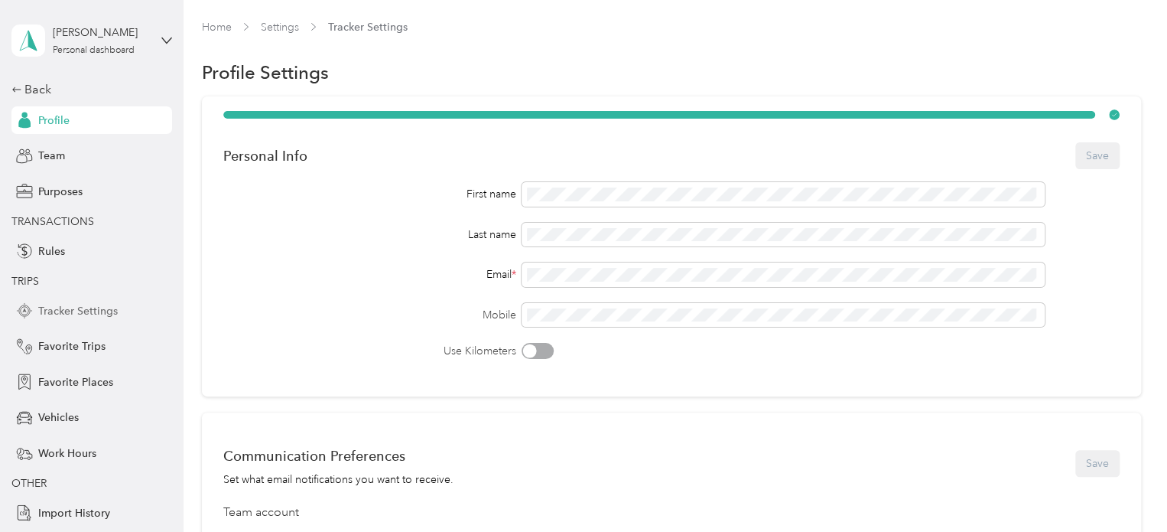
click at [96, 314] on span "Tracker Settings" at bounding box center [78, 311] width 80 height 16
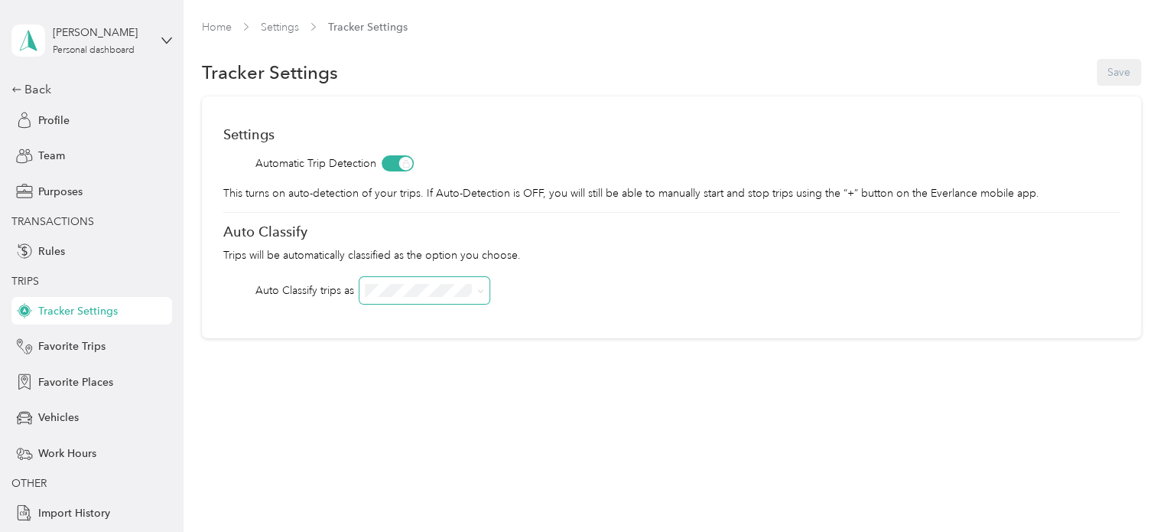
click at [486, 285] on span at bounding box center [424, 290] width 131 height 27
click at [247, 333] on div "Settings Automatic Trip Detection This turns on auto-detection of your trips. I…" at bounding box center [671, 217] width 939 height 242
click at [49, 454] on span "Work Hours" at bounding box center [67, 453] width 58 height 16
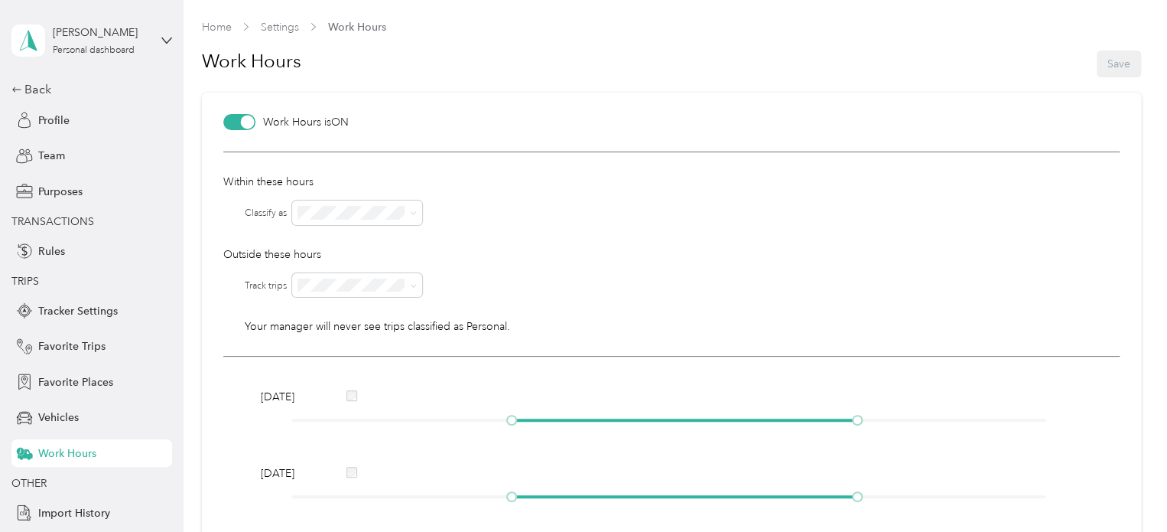
click at [1111, 57] on div "Work Hours Save" at bounding box center [671, 64] width 939 height 58
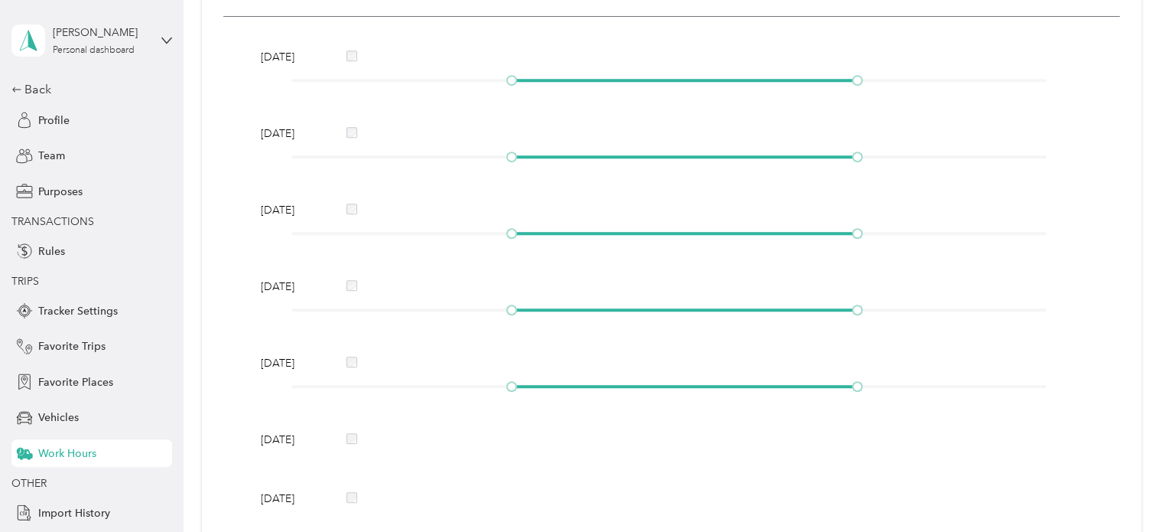
scroll to position [471, 0]
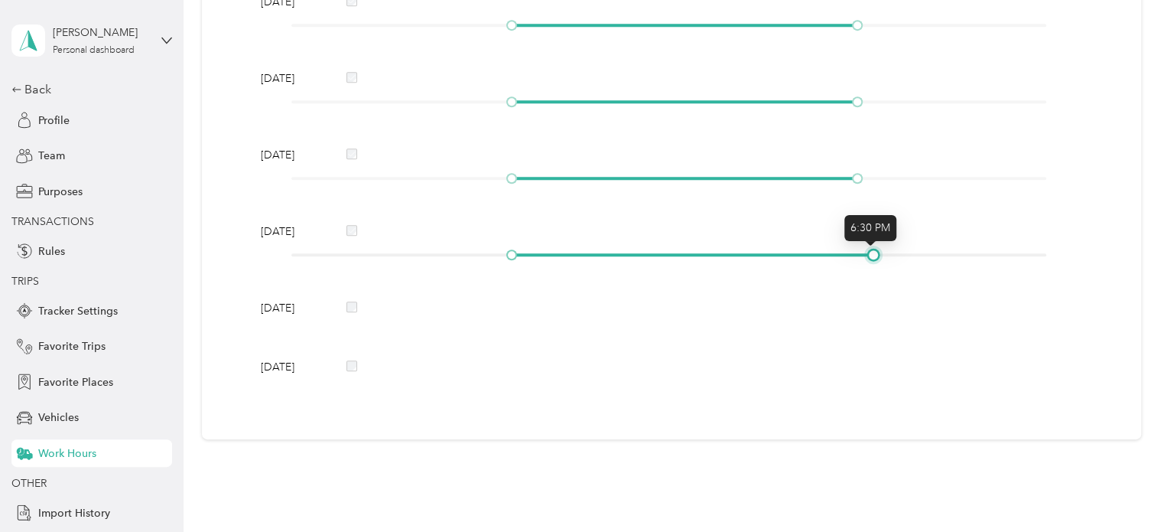
drag, startPoint x: 851, startPoint y: 251, endPoint x: 863, endPoint y: 252, distance: 12.3
click at [870, 252] on div at bounding box center [874, 255] width 8 height 8
drag, startPoint x: 870, startPoint y: 250, endPoint x: 858, endPoint y: 251, distance: 11.5
click at [858, 251] on div at bounding box center [858, 255] width 8 height 8
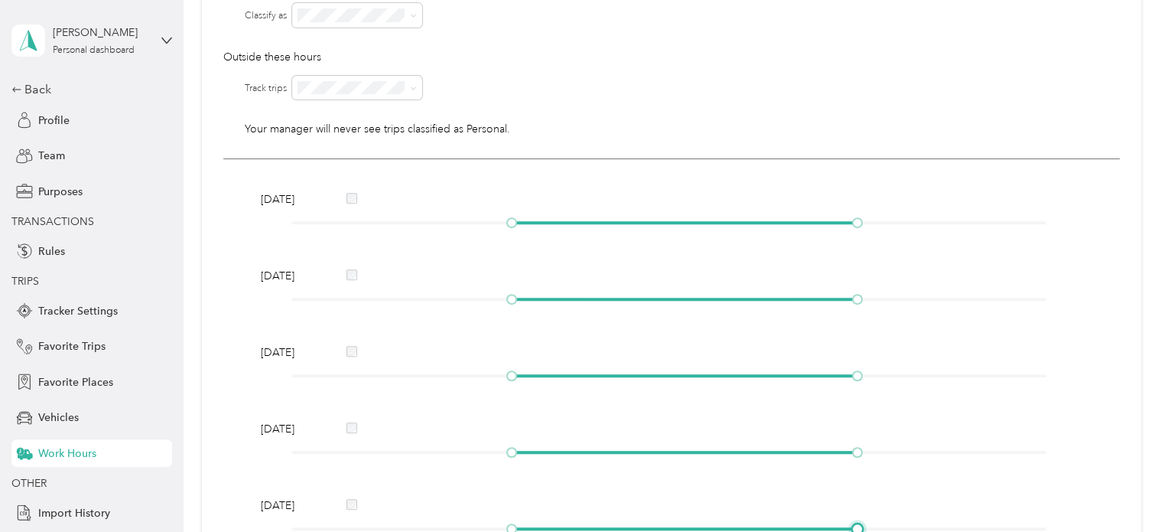
scroll to position [0, 0]
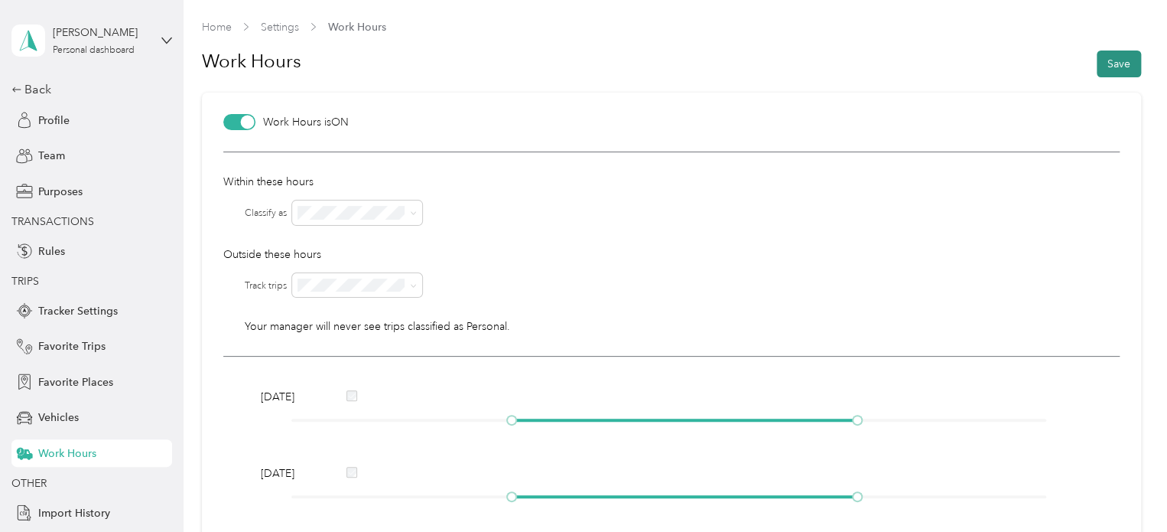
click at [1107, 58] on button "Save" at bounding box center [1119, 63] width 44 height 27
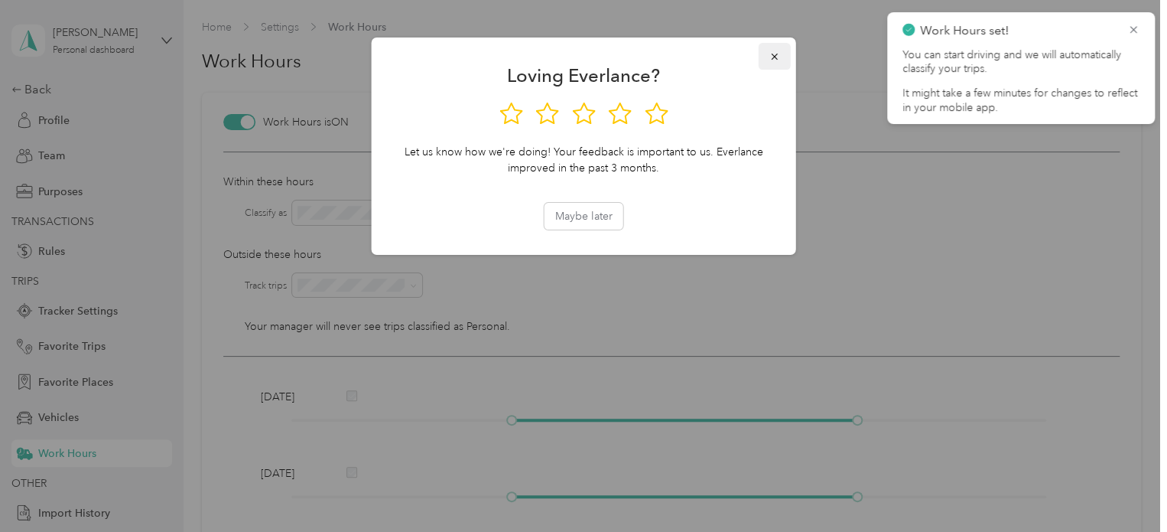
click at [775, 56] on icon "button" at bounding box center [774, 56] width 11 height 11
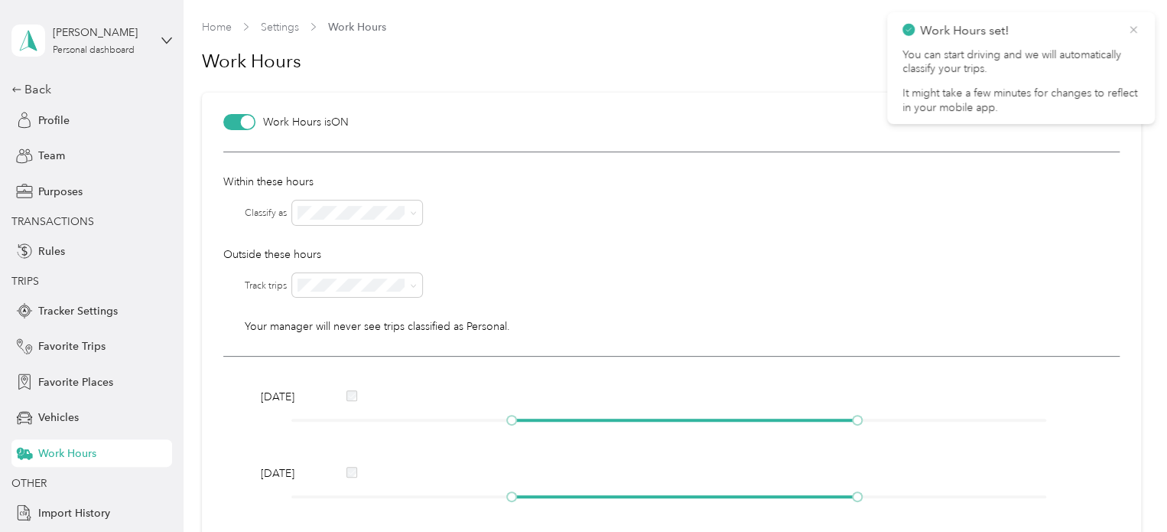
click at [1129, 30] on icon at bounding box center [1133, 30] width 12 height 14
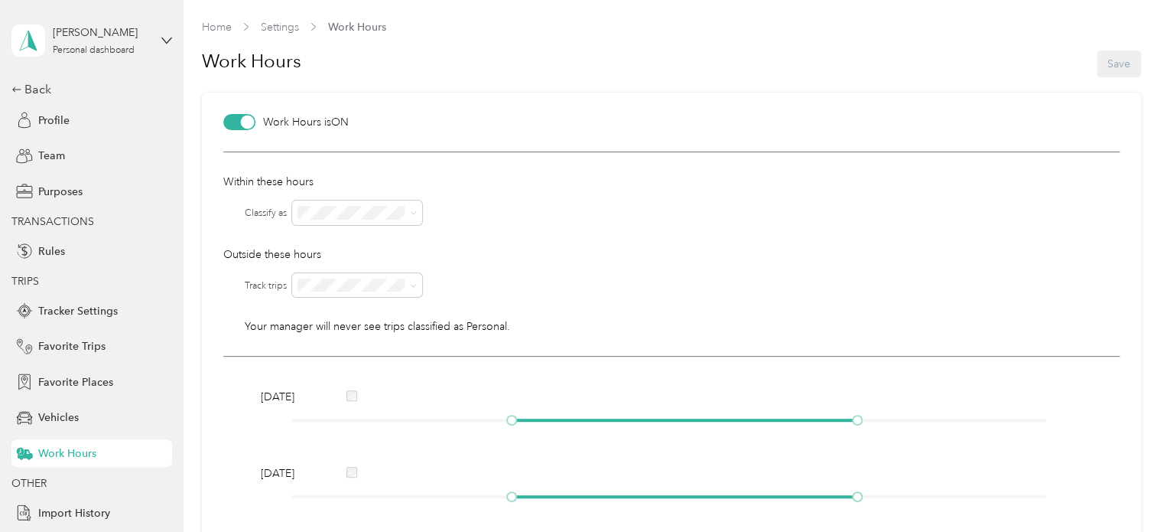
scroll to position [306, 0]
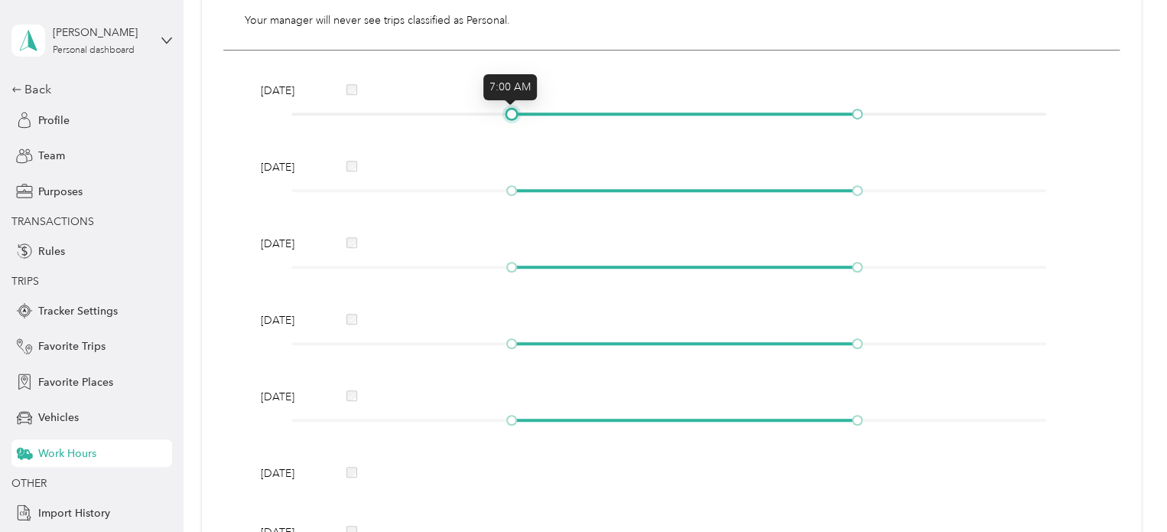
click at [508, 113] on div at bounding box center [512, 114] width 8 height 8
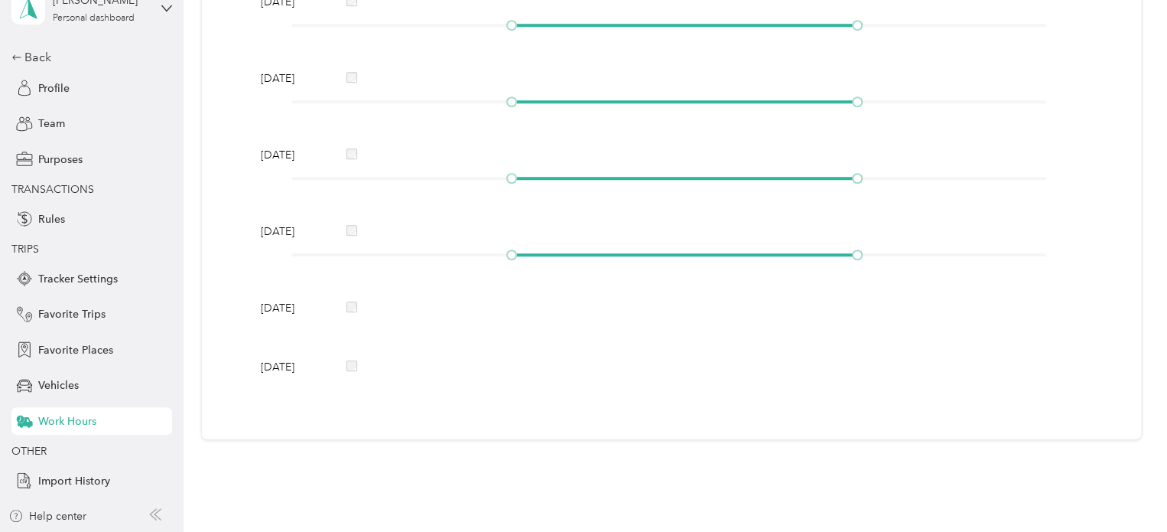
scroll to position [0, 0]
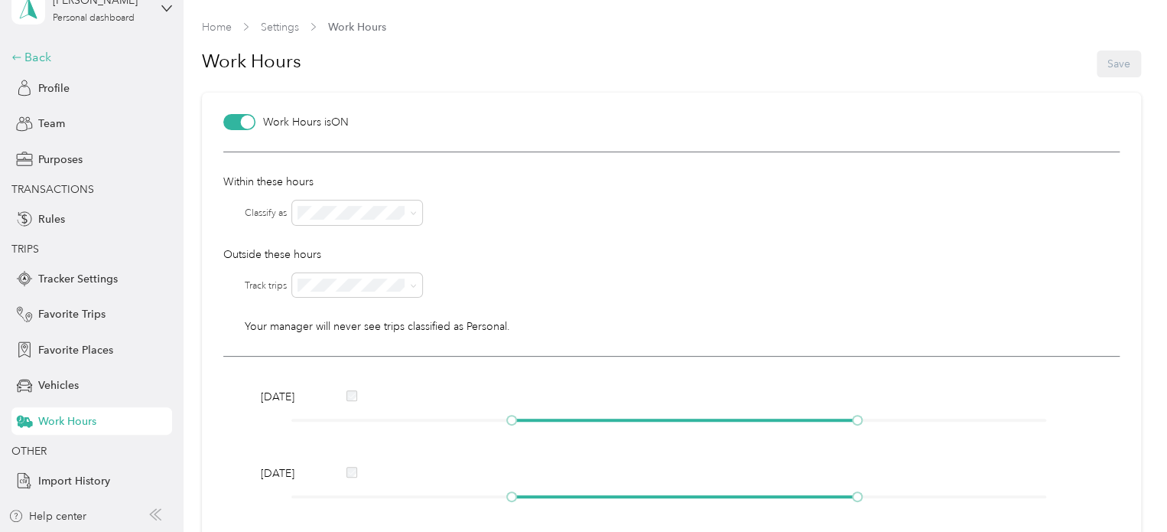
click at [12, 54] on icon at bounding box center [16, 57] width 11 height 11
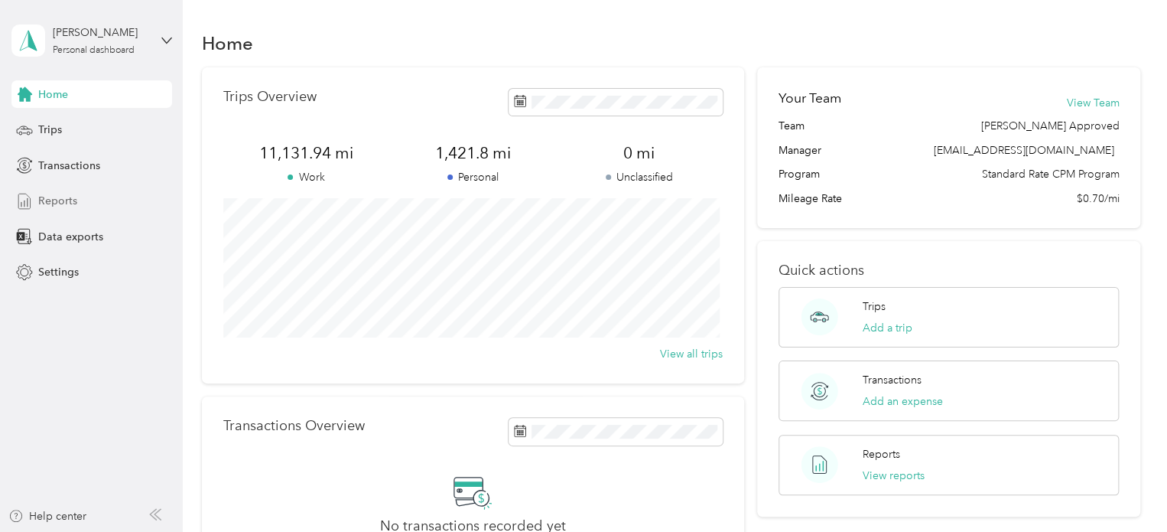
click at [80, 199] on div "Reports" at bounding box center [91, 201] width 161 height 28
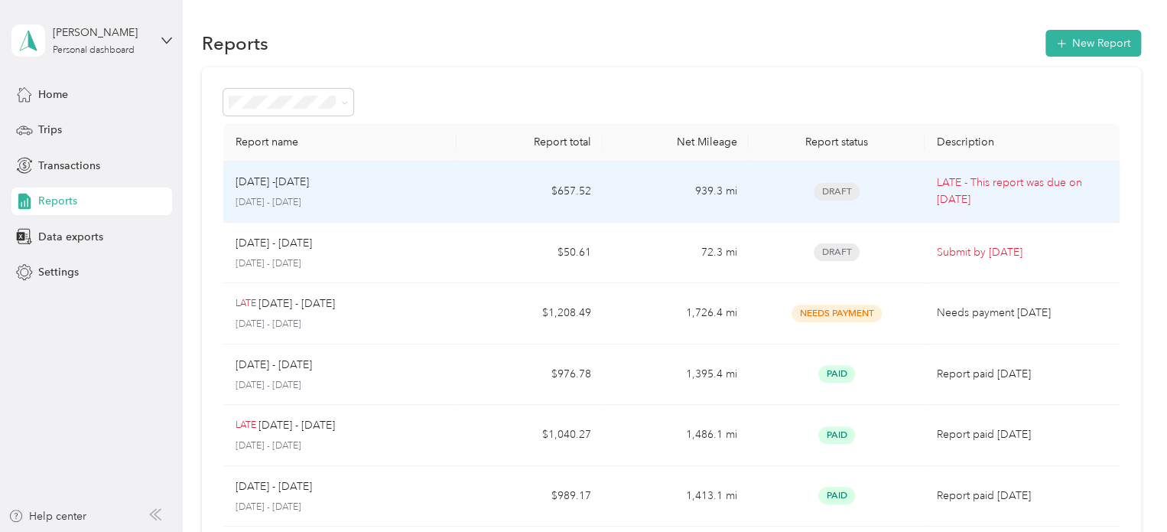
click at [353, 194] on div "[DATE] -[DATE] [DATE] - [DATE]" at bounding box center [341, 192] width 210 height 36
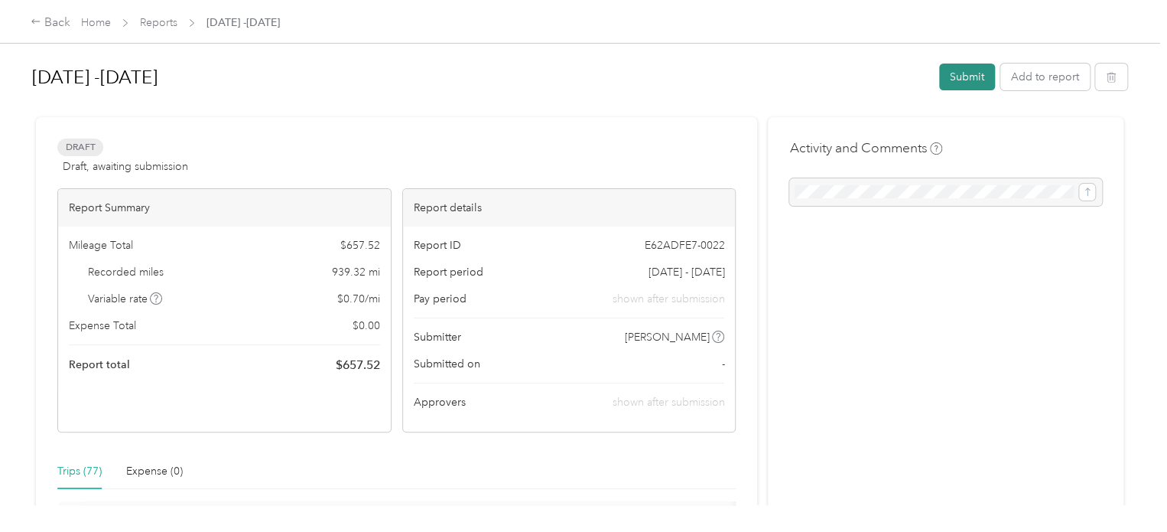
click at [971, 76] on button "Submit" at bounding box center [967, 76] width 56 height 27
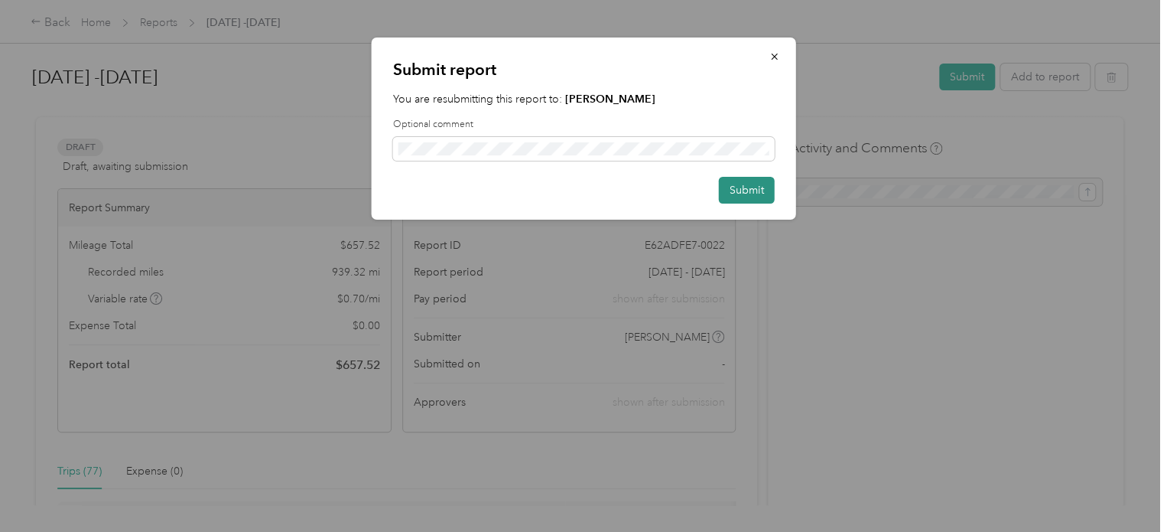
click at [737, 188] on button "Submit" at bounding box center [747, 190] width 56 height 27
